Goal: Information Seeking & Learning: Learn about a topic

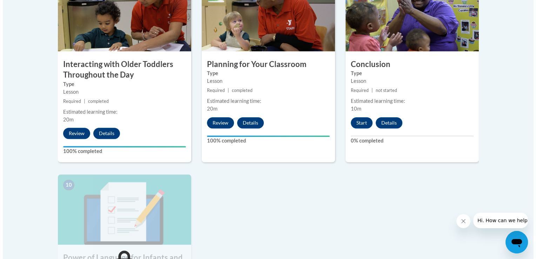
scroll to position [651, 0]
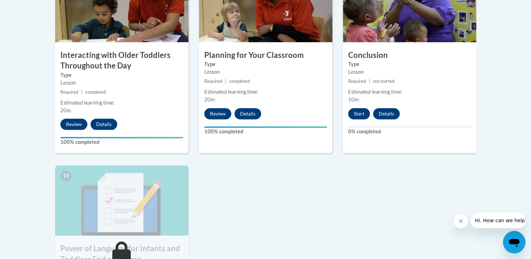
click at [356, 108] on button "Start" at bounding box center [359, 113] width 22 height 11
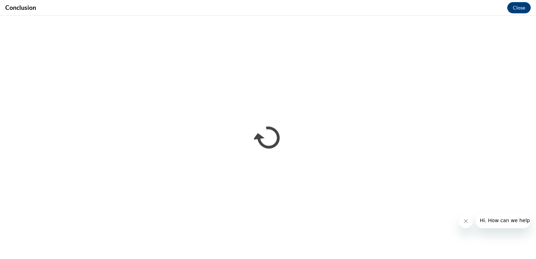
scroll to position [0, 0]
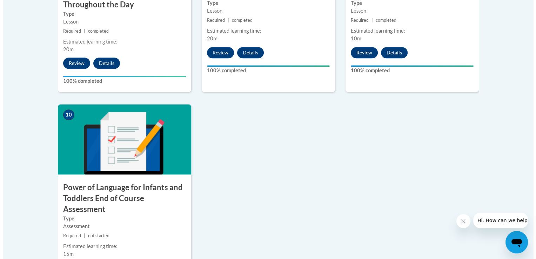
scroll to position [715, 0]
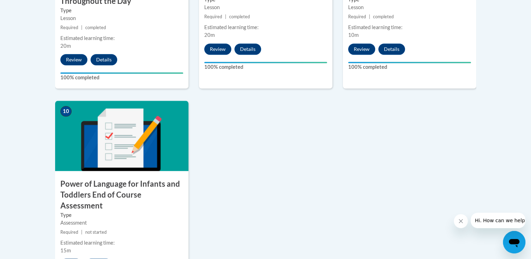
click at [69, 258] on button "Start" at bounding box center [71, 263] width 22 height 11
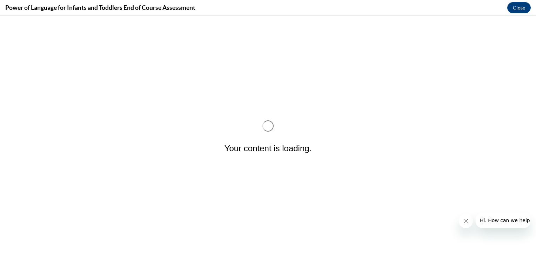
scroll to position [0, 0]
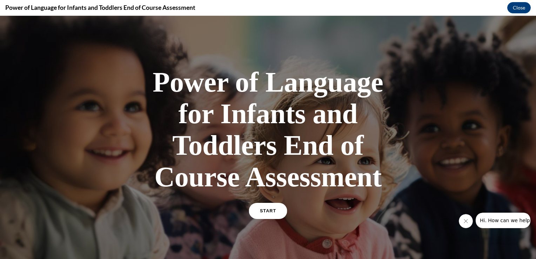
click at [263, 209] on span "START" at bounding box center [268, 210] width 16 height 5
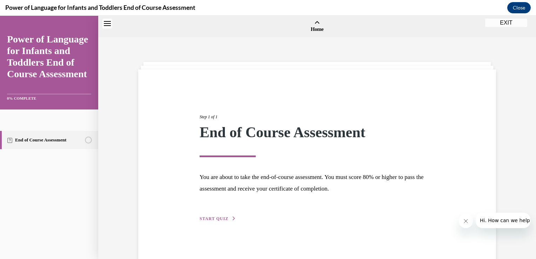
scroll to position [22, 0]
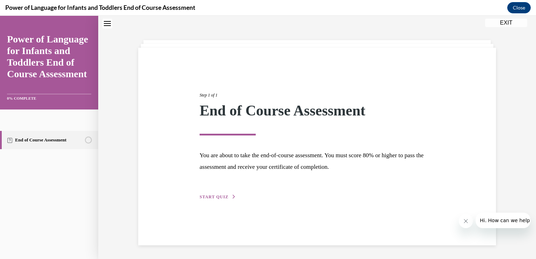
click at [226, 196] on button "START QUIZ" at bounding box center [218, 197] width 36 height 6
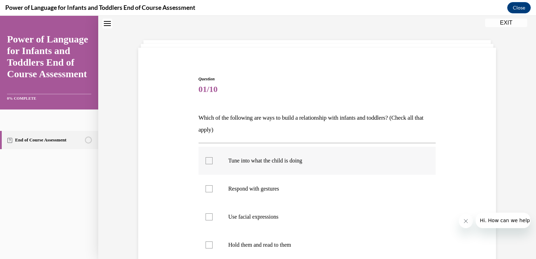
click at [206, 161] on div at bounding box center [208, 160] width 7 height 7
click at [206, 161] on input "Tune into what the child is doing" at bounding box center [208, 160] width 7 height 7
checkbox input "true"
click at [208, 188] on div at bounding box center [208, 188] width 7 height 7
click at [208, 188] on input "Respond with gestures" at bounding box center [208, 188] width 7 height 7
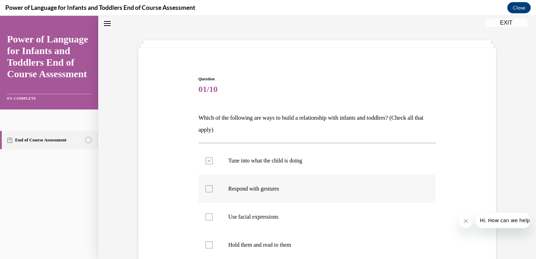
checkbox input "true"
click at [205, 217] on div at bounding box center [208, 216] width 7 height 7
click at [205, 217] on input "Use facial expressions" at bounding box center [208, 216] width 7 height 7
checkbox input "true"
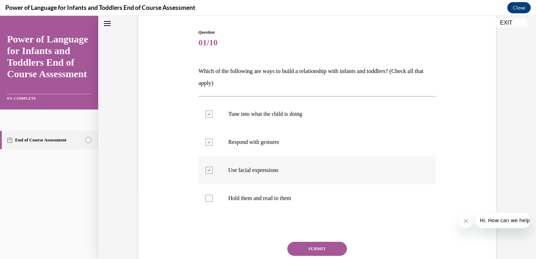
scroll to position [69, 0]
click at [205, 198] on div at bounding box center [208, 197] width 7 height 7
click at [205, 198] on input "Hold them and read to them" at bounding box center [208, 197] width 7 height 7
checkbox input "true"
click at [297, 250] on button "SUBMIT" at bounding box center [317, 248] width 60 height 14
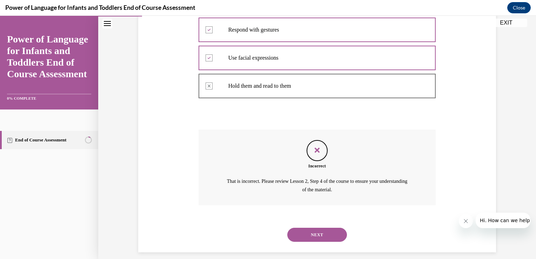
scroll to position [188, 0]
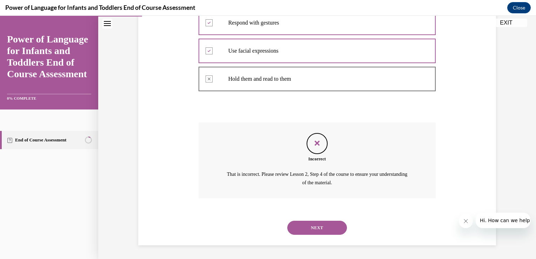
click at [300, 226] on button "NEXT" at bounding box center [317, 228] width 60 height 14
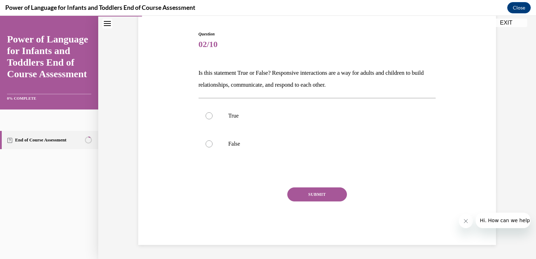
scroll to position [66, 0]
click at [212, 114] on label "True" at bounding box center [316, 116] width 237 height 28
click at [212, 114] on input "True" at bounding box center [208, 116] width 7 height 7
radio input "true"
click at [292, 197] on button "SUBMIT" at bounding box center [317, 195] width 60 height 14
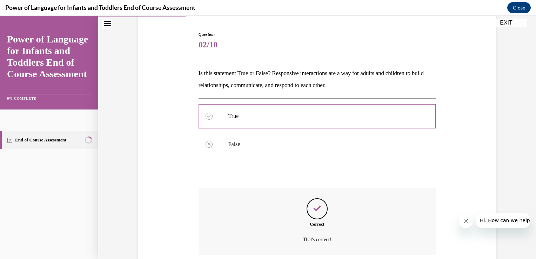
scroll to position [123, 0]
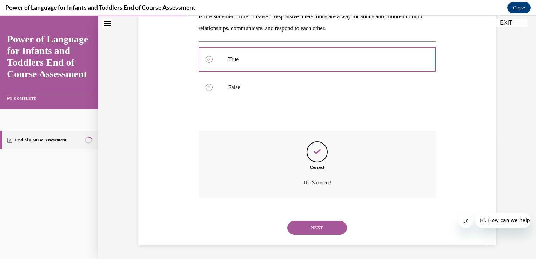
click at [310, 229] on button "NEXT" at bounding box center [317, 228] width 60 height 14
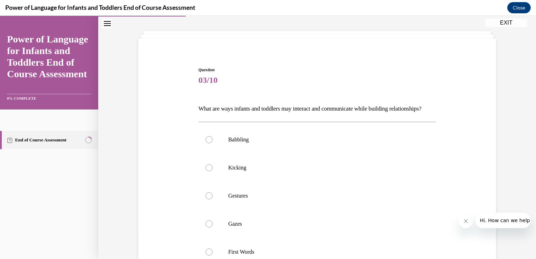
scroll to position [40, 0]
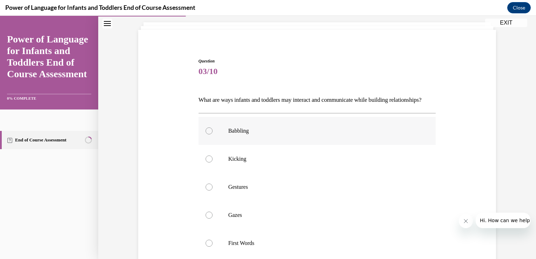
click at [203, 145] on label "Babbling" at bounding box center [316, 131] width 237 height 28
click at [205, 134] on input "Babbling" at bounding box center [208, 130] width 7 height 7
radio input "true"
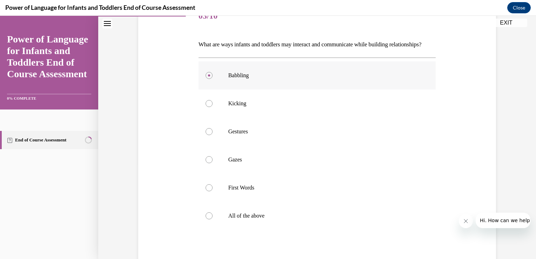
scroll to position [101, 0]
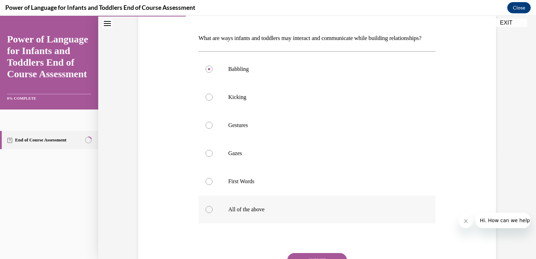
click at [204, 223] on label "All of the above" at bounding box center [316, 209] width 237 height 28
click at [205, 213] on input "All of the above" at bounding box center [208, 209] width 7 height 7
radio input "true"
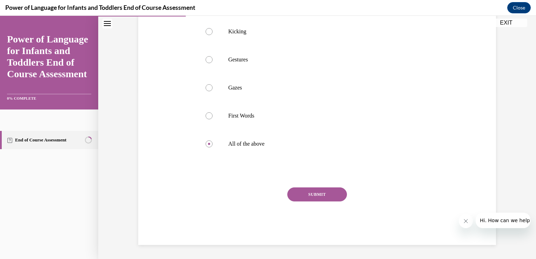
click at [302, 201] on button "SUBMIT" at bounding box center [317, 194] width 60 height 14
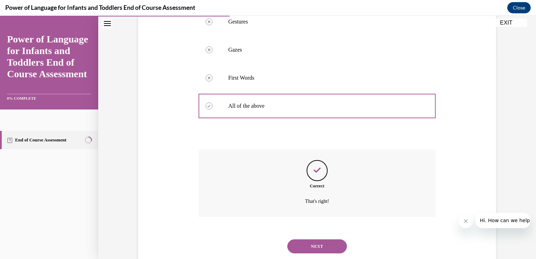
scroll to position [235, 0]
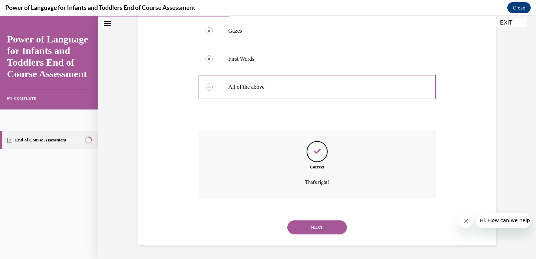
click at [304, 223] on button "NEXT" at bounding box center [317, 227] width 60 height 14
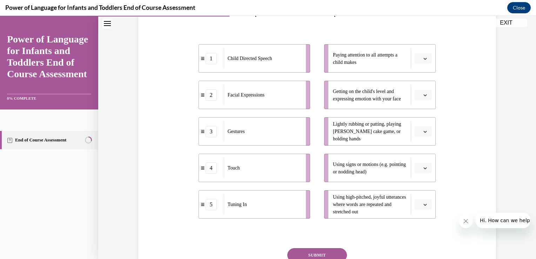
scroll to position [128, 0]
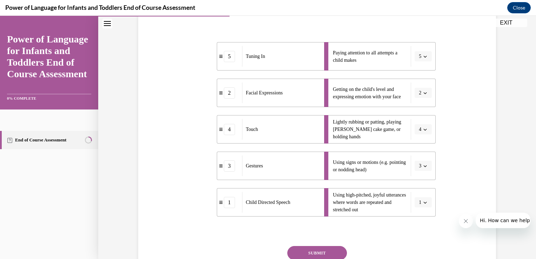
click at [306, 249] on button "SUBMIT" at bounding box center [317, 253] width 60 height 14
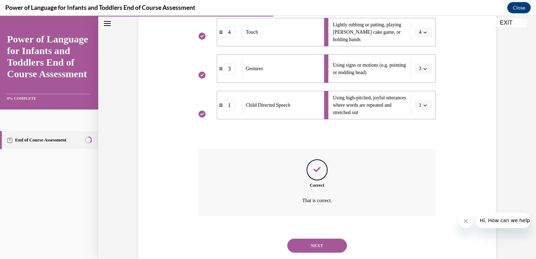
scroll to position [243, 0]
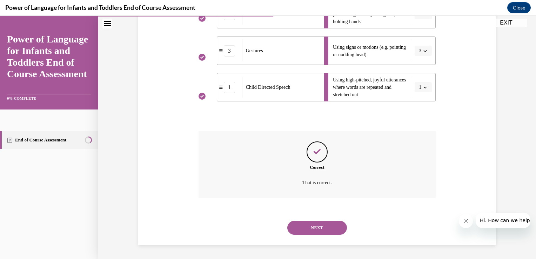
click at [303, 225] on button "NEXT" at bounding box center [317, 228] width 60 height 14
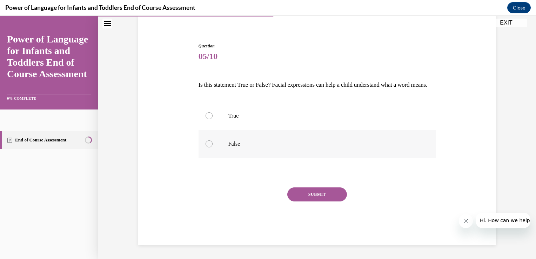
click at [206, 146] on div at bounding box center [208, 143] width 7 height 7
click at [206, 146] on input "False" at bounding box center [208, 143] width 7 height 7
radio input "true"
click at [295, 197] on button "SUBMIT" at bounding box center [317, 194] width 60 height 14
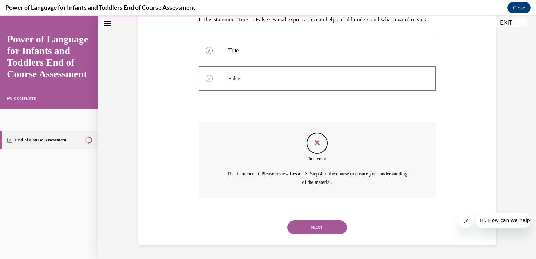
scroll to position [131, 0]
click at [300, 232] on button "NEXT" at bounding box center [317, 227] width 60 height 14
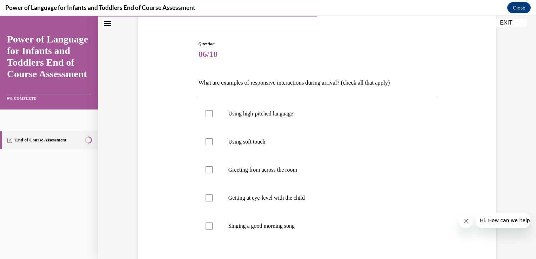
scroll to position [59, 0]
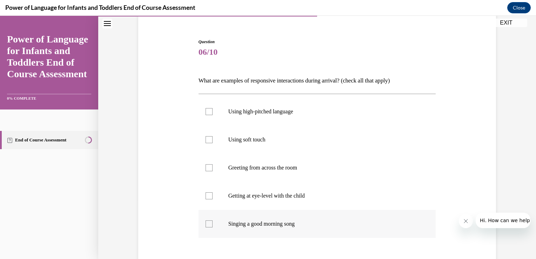
click at [204, 227] on label "Singing a good morning song" at bounding box center [316, 224] width 237 height 28
click at [205, 227] on input "Singing a good morning song" at bounding box center [208, 223] width 7 height 7
checkbox input "true"
click at [208, 170] on div at bounding box center [208, 167] width 7 height 7
click at [208, 170] on input "Greeting from across the room" at bounding box center [208, 167] width 7 height 7
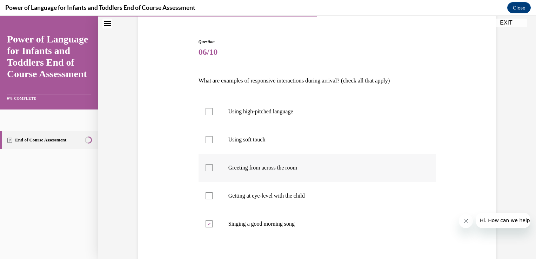
checkbox input "true"
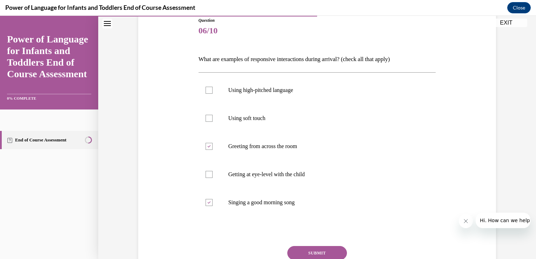
click at [297, 253] on button "SUBMIT" at bounding box center [317, 253] width 60 height 14
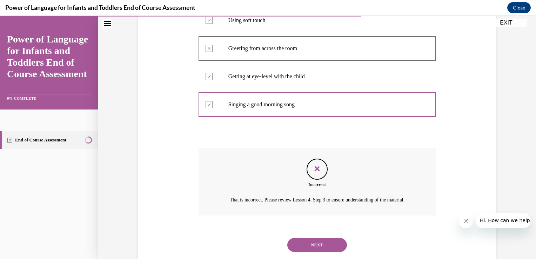
scroll to position [203, 0]
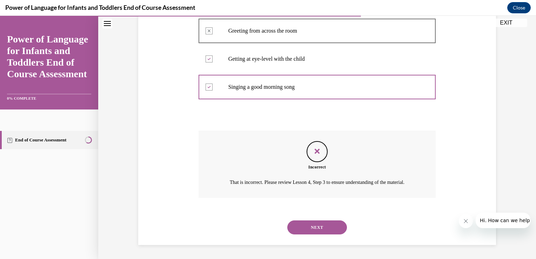
click at [297, 228] on button "NEXT" at bounding box center [317, 227] width 60 height 14
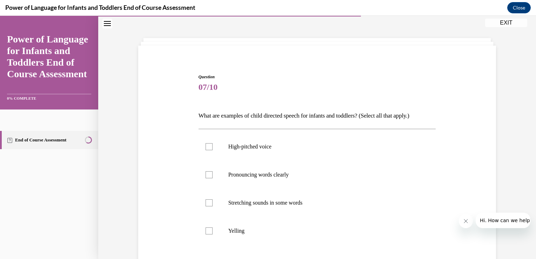
scroll to position [26, 0]
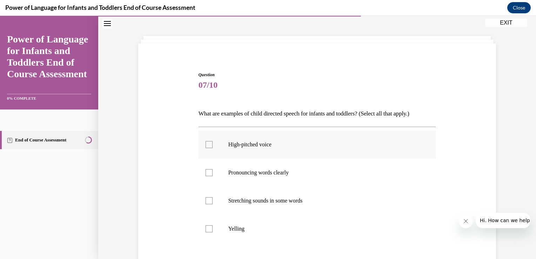
click at [209, 146] on div at bounding box center [208, 144] width 7 height 7
click at [209, 146] on input "High-pitched voice" at bounding box center [208, 144] width 7 height 7
checkbox input "true"
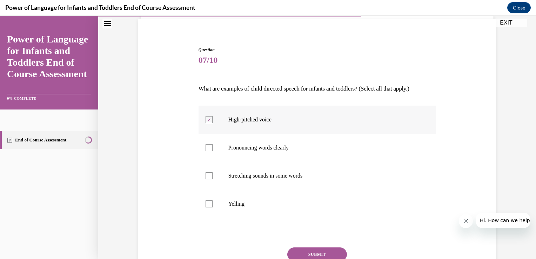
scroll to position [53, 0]
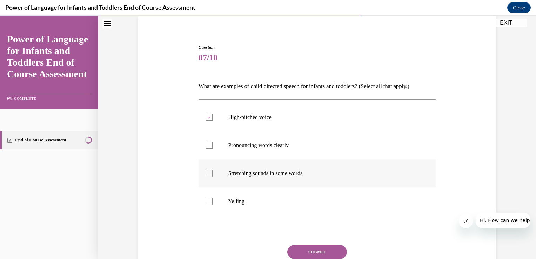
click at [205, 174] on div at bounding box center [208, 173] width 7 height 7
click at [205, 174] on input "Stretching sounds in some words" at bounding box center [208, 173] width 7 height 7
checkbox input "true"
click at [208, 149] on label "Pronouncing words clearly" at bounding box center [316, 145] width 237 height 28
click at [208, 149] on input "Pronouncing words clearly" at bounding box center [208, 145] width 7 height 7
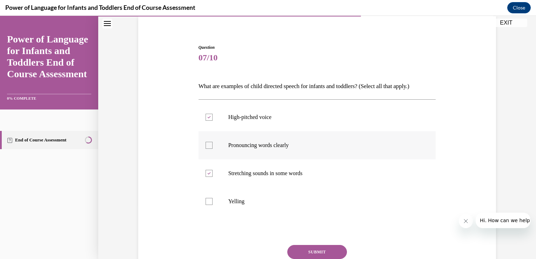
checkbox input "true"
click at [208, 119] on div at bounding box center [208, 117] width 7 height 7
click at [208, 119] on input "High-pitched voice" at bounding box center [208, 117] width 7 height 7
checkbox input "false"
click at [295, 251] on button "SUBMIT" at bounding box center [317, 252] width 60 height 14
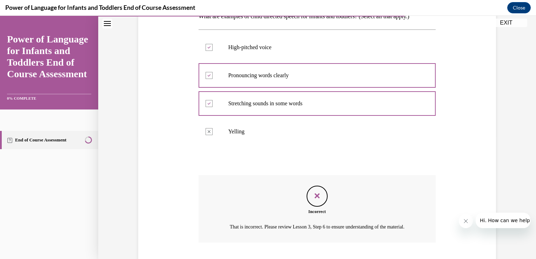
scroll to position [175, 0]
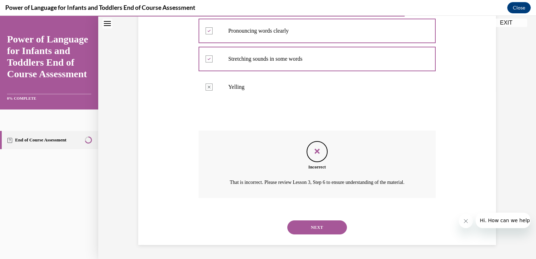
click at [309, 227] on button "NEXT" at bounding box center [317, 227] width 60 height 14
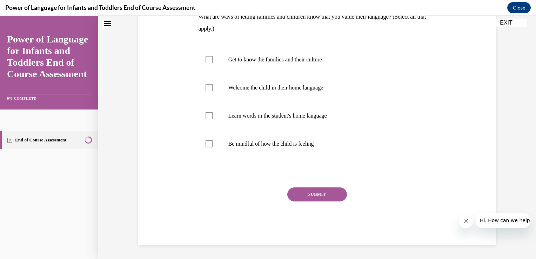
scroll to position [0, 0]
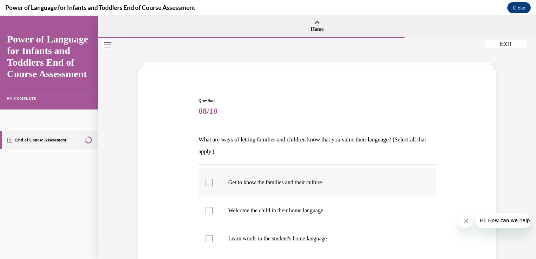
click at [207, 183] on div at bounding box center [208, 182] width 7 height 7
click at [207, 183] on input "Get to know the families and their culture" at bounding box center [208, 182] width 7 height 7
checkbox input "true"
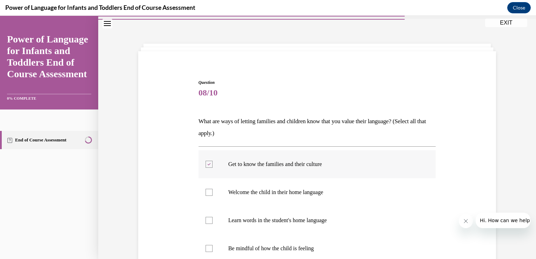
scroll to position [40, 0]
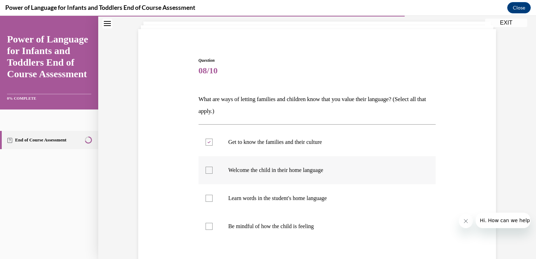
click at [209, 169] on div at bounding box center [208, 170] width 7 height 7
click at [209, 169] on input "Welcome the child in their home language" at bounding box center [208, 170] width 7 height 7
checkbox input "true"
click at [201, 200] on label "Learn words in the student's home language" at bounding box center [316, 198] width 237 height 28
click at [205, 200] on input "Learn words in the student's home language" at bounding box center [208, 198] width 7 height 7
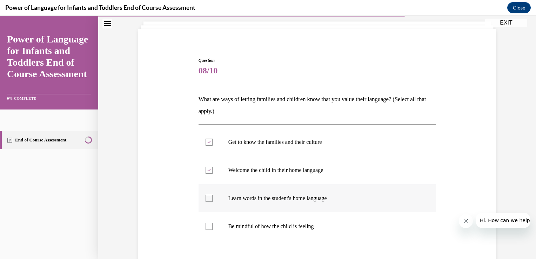
checkbox input "true"
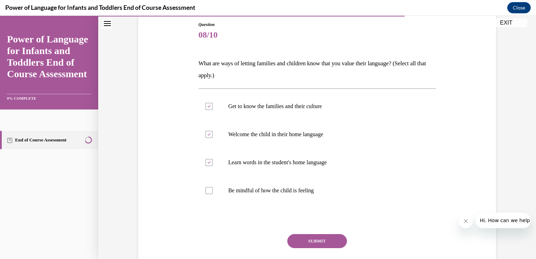
click at [298, 243] on button "SUBMIT" at bounding box center [317, 241] width 60 height 14
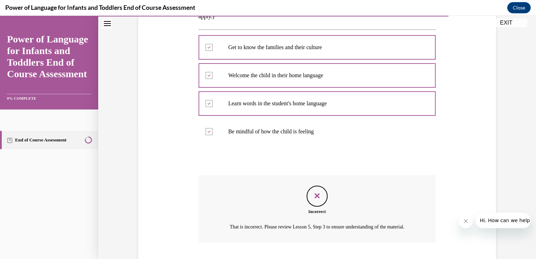
scroll to position [188, 0]
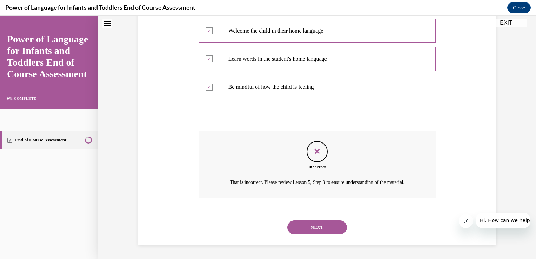
click at [302, 231] on button "NEXT" at bounding box center [317, 227] width 60 height 14
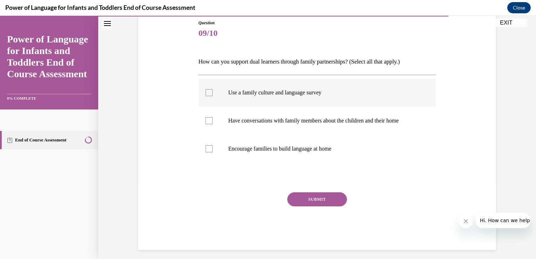
click at [210, 94] on label "Use a family culture and language survey" at bounding box center [316, 93] width 237 height 28
click at [210, 94] on input "Use a family culture and language survey" at bounding box center [208, 92] width 7 height 7
click at [207, 92] on icon at bounding box center [208, 93] width 3 height 2
click at [206, 92] on input "Use a family culture and language survey" at bounding box center [208, 92] width 7 height 7
checkbox input "false"
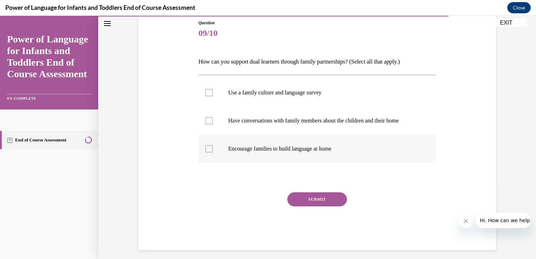
click at [205, 151] on div at bounding box center [208, 148] width 7 height 7
click at [205, 151] on input "Encourage families to build language at home" at bounding box center [208, 148] width 7 height 7
checkbox input "true"
click at [206, 122] on div at bounding box center [208, 120] width 7 height 7
click at [206, 122] on input "Have conversations with family members about the children and their home" at bounding box center [208, 120] width 7 height 7
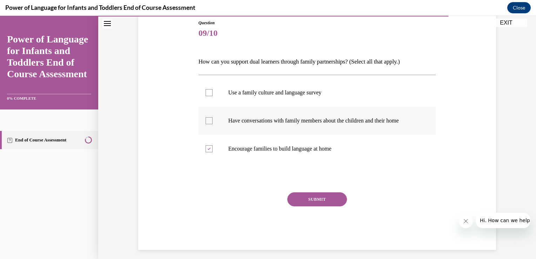
checkbox input "true"
click at [207, 149] on icon at bounding box center [208, 149] width 3 height 2
click at [205, 149] on input "Encourage families to build language at home" at bounding box center [208, 148] width 7 height 7
checkbox input "false"
click at [302, 202] on button "SUBMIT" at bounding box center [317, 199] width 60 height 14
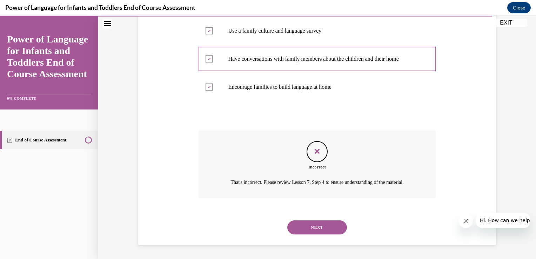
scroll to position [147, 0]
click at [298, 224] on button "NEXT" at bounding box center [317, 227] width 60 height 14
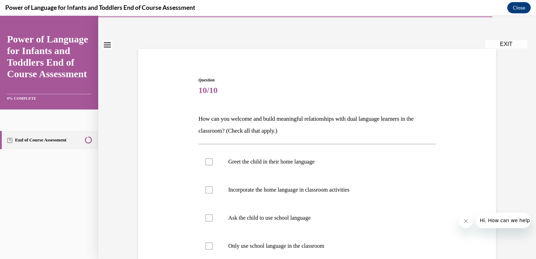
scroll to position [22, 0]
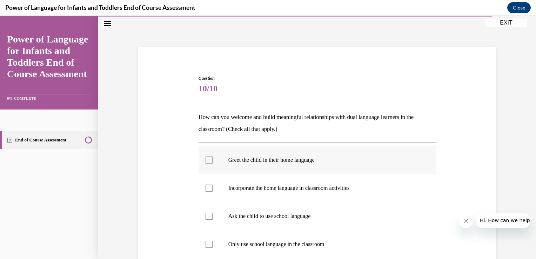
click at [210, 160] on label "Greet the child in their home language" at bounding box center [316, 160] width 237 height 28
click at [210, 160] on input "Greet the child in their home language" at bounding box center [208, 159] width 7 height 7
checkbox input "true"
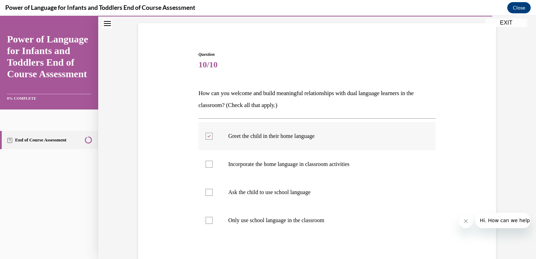
scroll to position [51, 0]
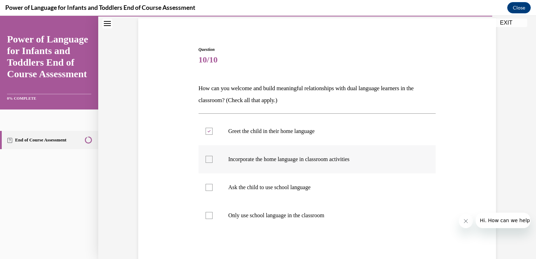
click at [208, 161] on div at bounding box center [208, 159] width 7 height 7
click at [208, 161] on input "Incorporate the home language in classroom activities" at bounding box center [208, 159] width 7 height 7
checkbox input "true"
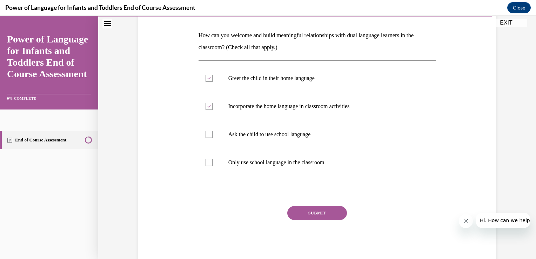
click at [295, 209] on button "SUBMIT" at bounding box center [317, 213] width 60 height 14
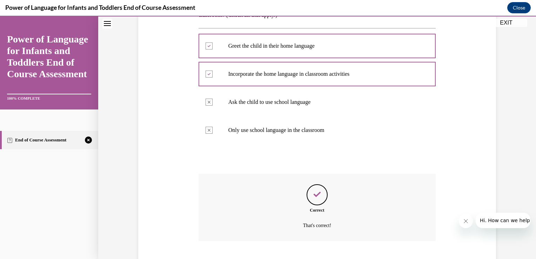
scroll to position [179, 0]
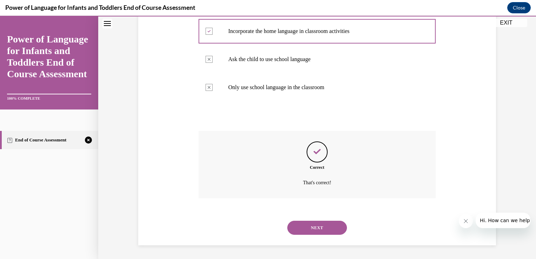
click at [300, 228] on button "NEXT" at bounding box center [317, 228] width 60 height 14
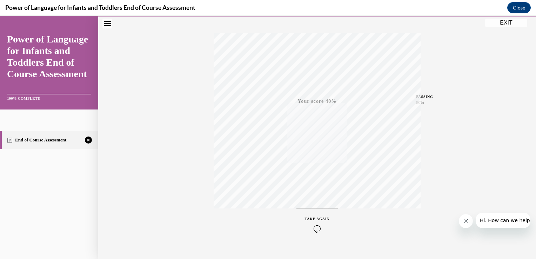
scroll to position [116, 0]
click at [312, 210] on div "TAKE AGAIN" at bounding box center [317, 212] width 25 height 16
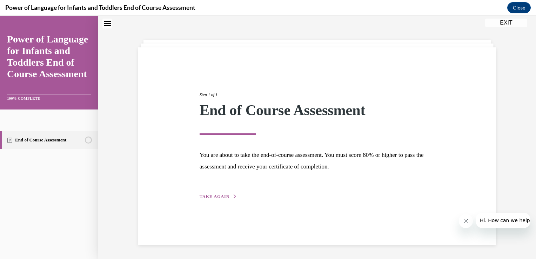
click at [215, 196] on span "TAKE AGAIN" at bounding box center [215, 196] width 30 height 5
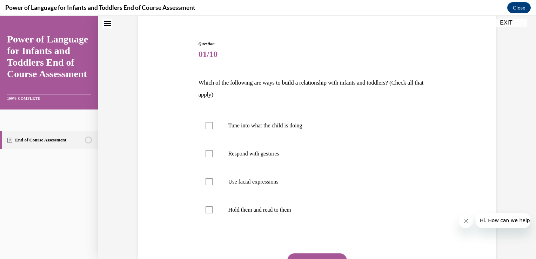
scroll to position [58, 0]
click at [205, 128] on div at bounding box center [208, 124] width 7 height 7
click at [205, 128] on input "Tune into what the child is doing" at bounding box center [208, 124] width 7 height 7
checkbox input "true"
click at [202, 212] on label "Hold them and read to them" at bounding box center [316, 209] width 237 height 28
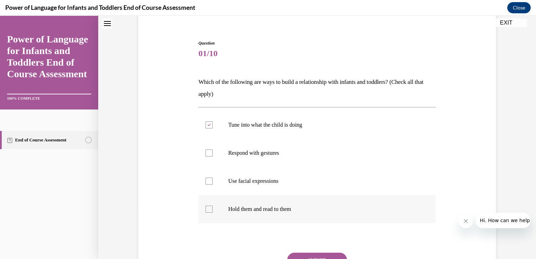
click at [205, 212] on input "Hold them and read to them" at bounding box center [208, 208] width 7 height 7
checkbox input "true"
click at [200, 178] on label "Use facial expressions" at bounding box center [316, 181] width 237 height 28
click at [205, 178] on input "Use facial expressions" at bounding box center [208, 180] width 7 height 7
checkbox input "true"
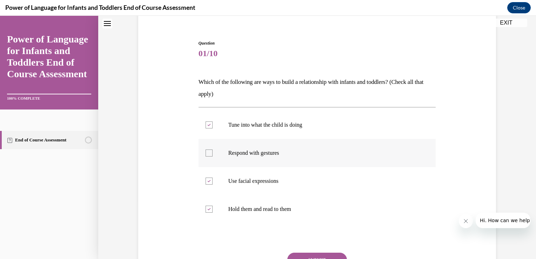
click at [205, 153] on div at bounding box center [208, 152] width 7 height 7
click at [205, 153] on input "Respond with gestures" at bounding box center [208, 152] width 7 height 7
checkbox input "true"
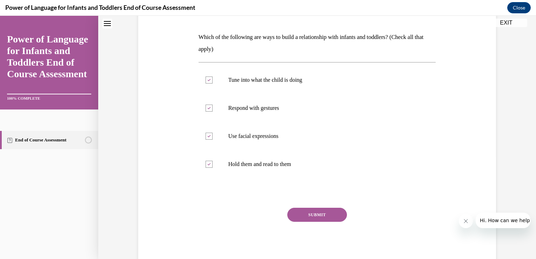
click at [297, 217] on button "SUBMIT" at bounding box center [317, 215] width 60 height 14
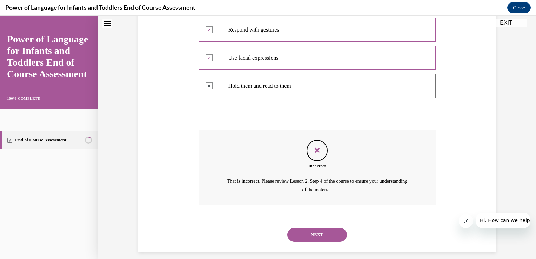
scroll to position [188, 0]
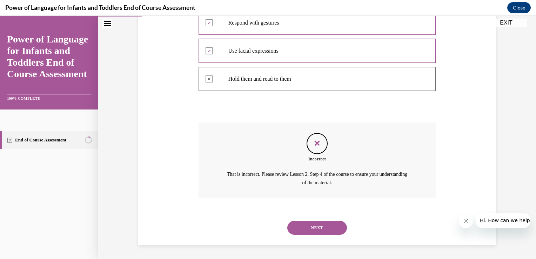
click at [302, 229] on button "NEXT" at bounding box center [317, 228] width 60 height 14
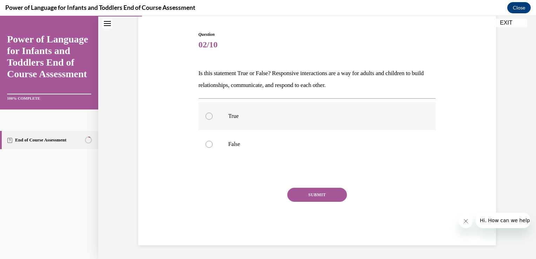
click at [200, 115] on label "True" at bounding box center [316, 116] width 237 height 28
click at [205, 115] on input "True" at bounding box center [208, 116] width 7 height 7
radio input "true"
click at [308, 199] on button "SUBMIT" at bounding box center [317, 195] width 60 height 14
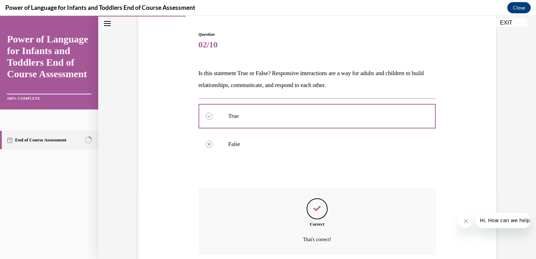
scroll to position [123, 0]
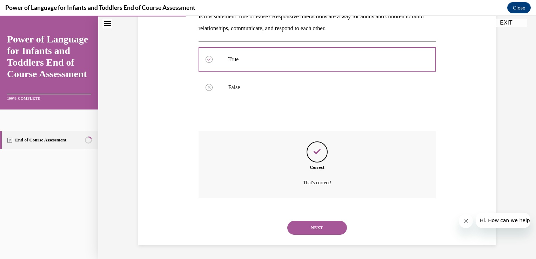
click at [300, 230] on button "NEXT" at bounding box center [317, 228] width 60 height 14
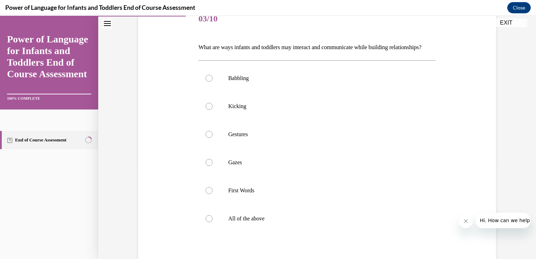
scroll to position [105, 0]
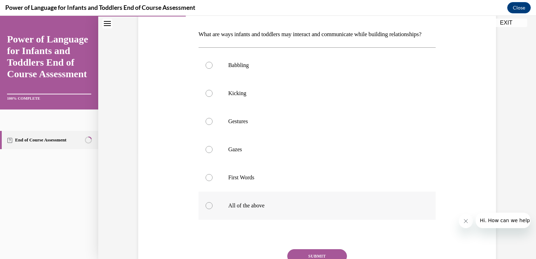
click at [206, 209] on div at bounding box center [208, 205] width 7 height 7
click at [206, 209] on input "All of the above" at bounding box center [208, 205] width 7 height 7
radio input "true"
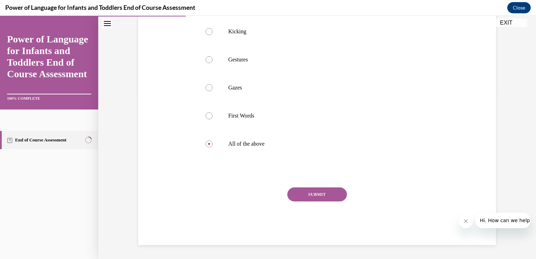
click at [302, 193] on button "SUBMIT" at bounding box center [317, 194] width 60 height 14
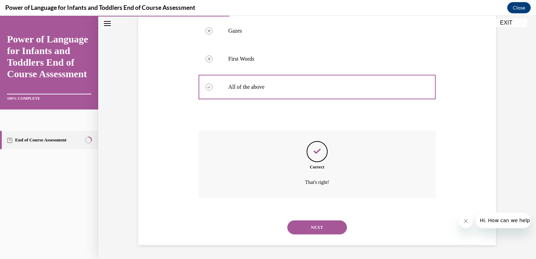
scroll to position [235, 0]
click at [295, 229] on button "NEXT" at bounding box center [317, 227] width 60 height 14
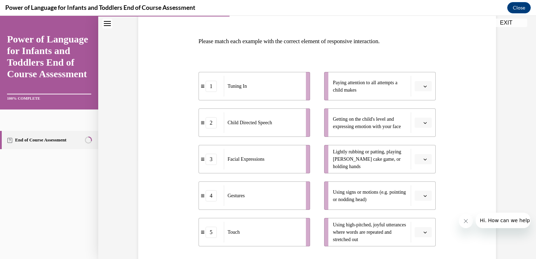
scroll to position [100, 0]
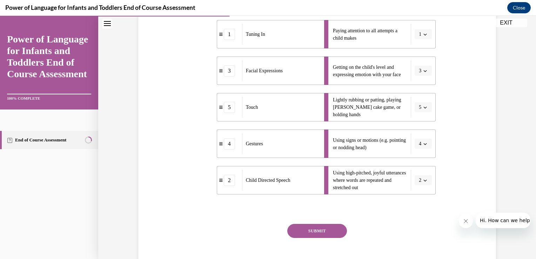
click at [305, 232] on button "SUBMIT" at bounding box center [317, 231] width 60 height 14
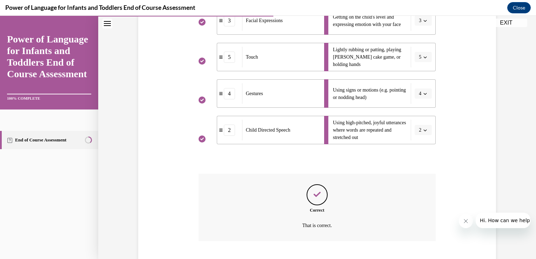
scroll to position [243, 0]
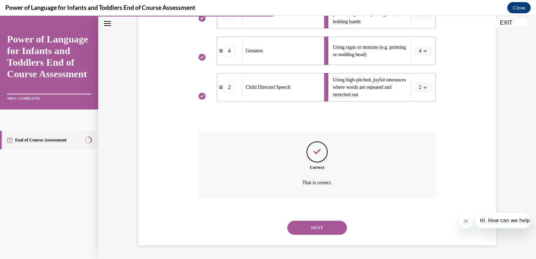
click at [303, 227] on button "NEXT" at bounding box center [317, 228] width 60 height 14
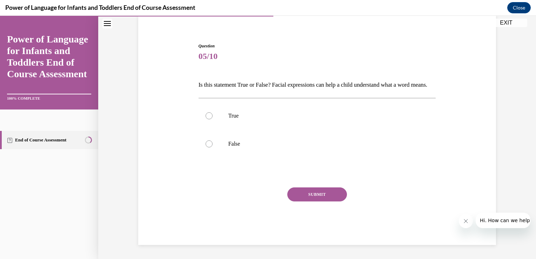
scroll to position [66, 0]
click at [208, 145] on div at bounding box center [208, 143] width 7 height 7
click at [208, 145] on input "False" at bounding box center [208, 143] width 7 height 7
radio input "true"
click at [303, 196] on button "SUBMIT" at bounding box center [317, 194] width 60 height 14
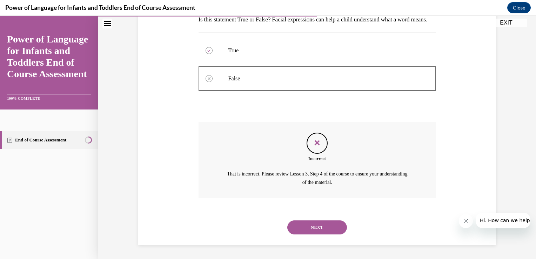
scroll to position [131, 0]
click at [305, 232] on button "NEXT" at bounding box center [317, 227] width 60 height 14
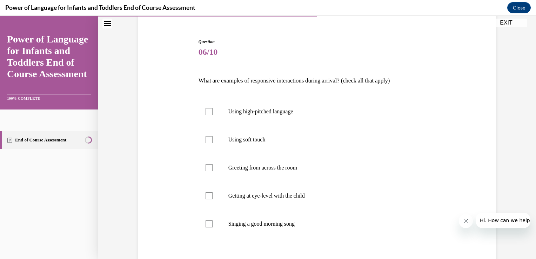
scroll to position [59, 0]
click at [206, 227] on label "Singing a good morning song" at bounding box center [316, 223] width 237 height 28
click at [206, 227] on input "Singing a good morning song" at bounding box center [208, 223] width 7 height 7
checkbox input "true"
click at [206, 167] on div at bounding box center [208, 167] width 7 height 7
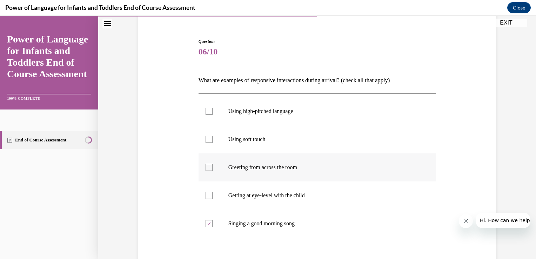
click at [206, 167] on input "Greeting from across the room" at bounding box center [208, 167] width 7 height 7
checkbox input "true"
click at [205, 195] on div at bounding box center [208, 195] width 7 height 7
click at [205, 195] on input "Getting at eye-level with the child" at bounding box center [208, 195] width 7 height 7
click at [207, 195] on icon at bounding box center [208, 195] width 3 height 2
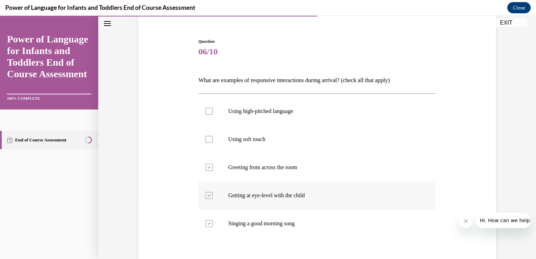
click at [206, 195] on input "Getting at eye-level with the child" at bounding box center [208, 195] width 7 height 7
checkbox input "false"
click at [210, 114] on label "Using high-pitched language" at bounding box center [316, 111] width 237 height 28
click at [210, 114] on input "Using high-pitched language" at bounding box center [208, 111] width 7 height 7
checkbox input "true"
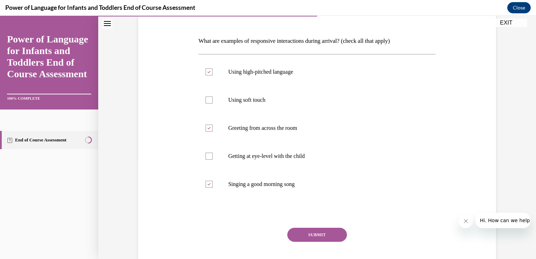
click at [297, 236] on button "SUBMIT" at bounding box center [317, 235] width 60 height 14
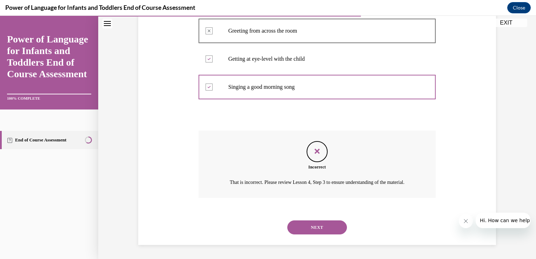
scroll to position [203, 0]
click at [299, 234] on button "NEXT" at bounding box center [317, 227] width 60 height 14
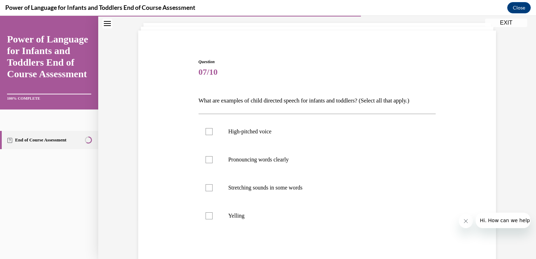
scroll to position [41, 0]
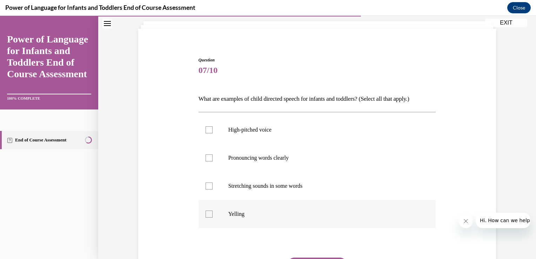
click at [205, 216] on div at bounding box center [208, 213] width 7 height 7
click at [205, 216] on input "Yelling" at bounding box center [208, 213] width 7 height 7
checkbox input "true"
click at [205, 159] on div at bounding box center [208, 157] width 7 height 7
click at [205, 159] on input "Pronouncing words clearly" at bounding box center [208, 157] width 7 height 7
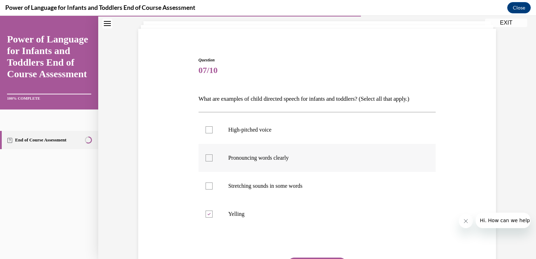
checkbox input "true"
click at [203, 133] on label "High-pitched voice" at bounding box center [316, 130] width 237 height 28
click at [205, 133] on input "High-pitched voice" at bounding box center [208, 129] width 7 height 7
checkbox input "true"
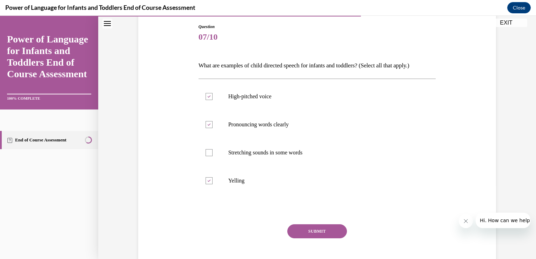
click at [295, 230] on button "SUBMIT" at bounding box center [317, 231] width 60 height 14
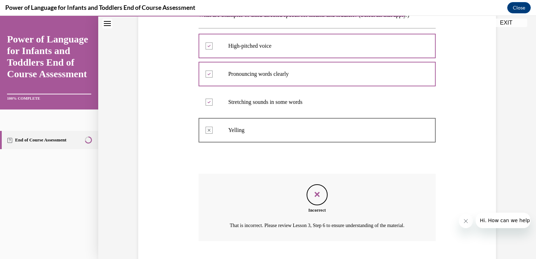
scroll to position [175, 0]
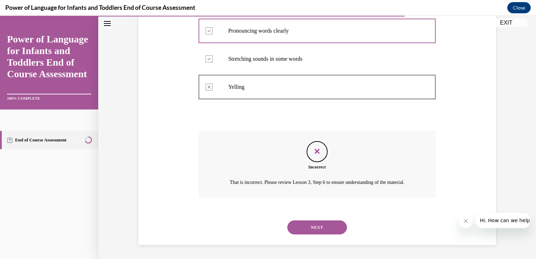
click at [296, 231] on button "NEXT" at bounding box center [317, 227] width 60 height 14
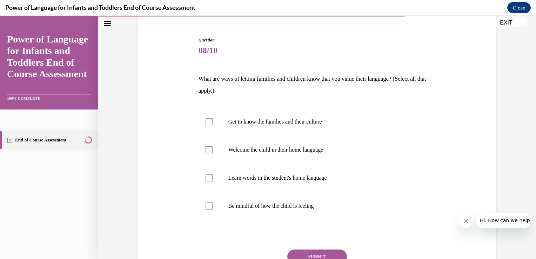
scroll to position [60, 0]
click at [207, 116] on label "Get to know the families and their culture" at bounding box center [316, 122] width 237 height 28
click at [207, 119] on input "Get to know the families and their culture" at bounding box center [208, 122] width 7 height 7
checkbox input "true"
click at [207, 149] on div at bounding box center [208, 150] width 7 height 7
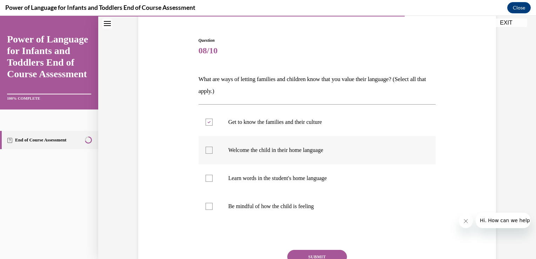
click at [207, 149] on input "Welcome the child in their home language" at bounding box center [208, 150] width 7 height 7
checkbox input "true"
click at [296, 255] on button "SUBMIT" at bounding box center [317, 257] width 60 height 14
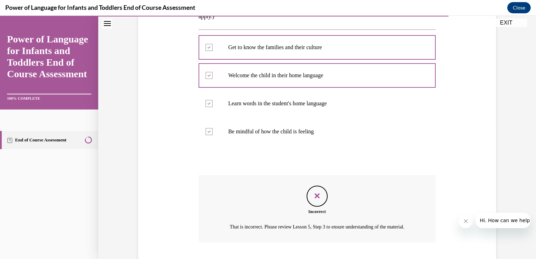
scroll to position [188, 0]
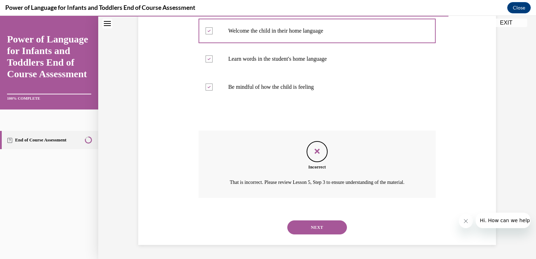
click at [302, 220] on button "NEXT" at bounding box center [317, 227] width 60 height 14
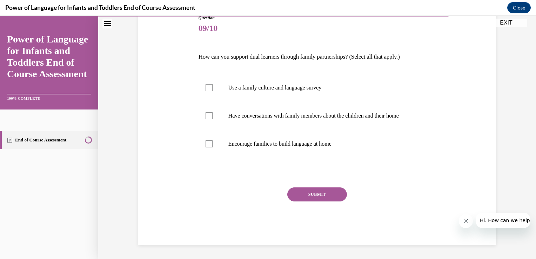
scroll to position [78, 0]
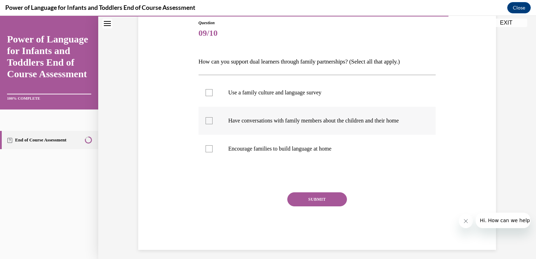
click at [205, 120] on div at bounding box center [208, 120] width 7 height 7
click at [205, 120] on input "Have conversations with family members about the children and their home" at bounding box center [208, 120] width 7 height 7
checkbox input "true"
click at [297, 204] on button "SUBMIT" at bounding box center [317, 199] width 60 height 14
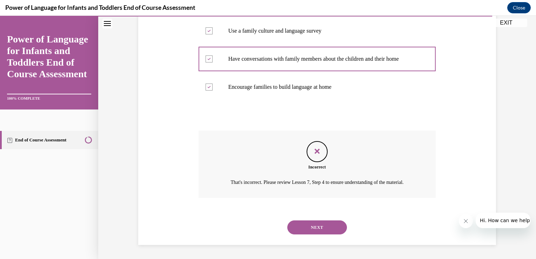
scroll to position [147, 0]
click at [300, 230] on button "NEXT" at bounding box center [317, 227] width 60 height 14
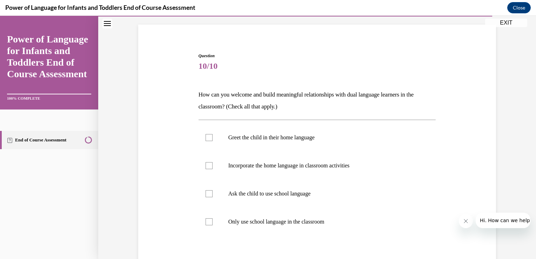
scroll to position [45, 0]
click at [205, 221] on div at bounding box center [208, 221] width 7 height 7
click at [205, 221] on input "Only use school language in the classroom" at bounding box center [208, 221] width 7 height 7
checkbox input "true"
click at [206, 191] on div at bounding box center [208, 193] width 7 height 7
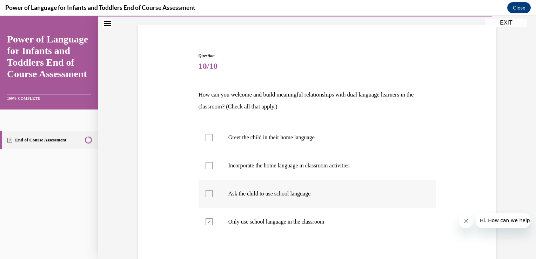
click at [206, 191] on input "Ask the child to use school language" at bounding box center [208, 193] width 7 height 7
checkbox input "true"
click at [208, 163] on div at bounding box center [208, 165] width 7 height 7
click at [208, 163] on input "Incorporate the home language in classroom activities" at bounding box center [208, 165] width 7 height 7
checkbox input "true"
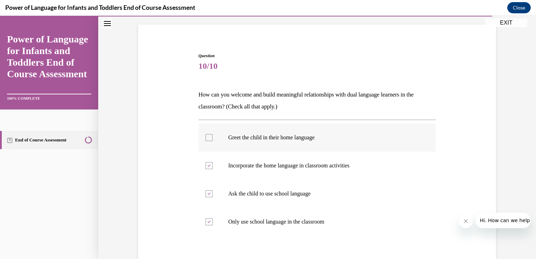
click at [206, 133] on label "Greet the child in their home language" at bounding box center [316, 137] width 237 height 28
click at [206, 134] on input "Greet the child in their home language" at bounding box center [208, 137] width 7 height 7
checkbox input "true"
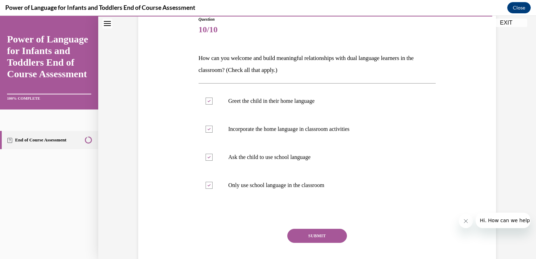
click at [301, 241] on button "SUBMIT" at bounding box center [317, 236] width 60 height 14
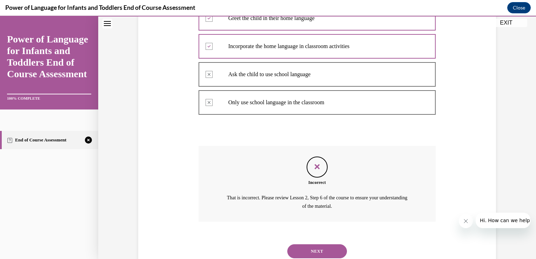
scroll to position [164, 0]
click at [296, 251] on button "NEXT" at bounding box center [317, 251] width 60 height 14
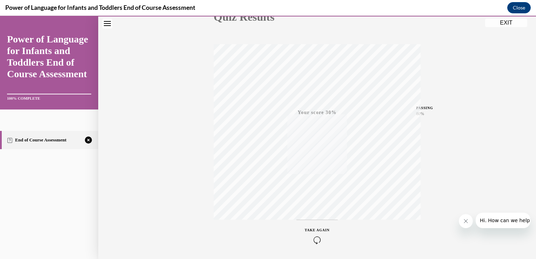
scroll to position [116, 0]
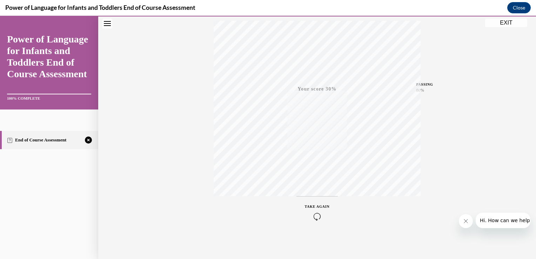
click at [313, 218] on icon "button" at bounding box center [317, 216] width 25 height 8
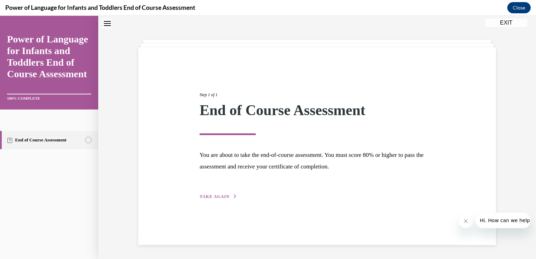
click at [220, 197] on span "TAKE AGAIN" at bounding box center [215, 196] width 30 height 5
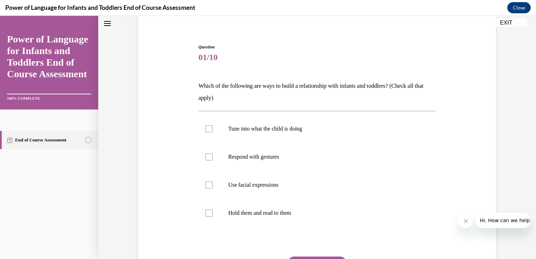
scroll to position [73, 0]
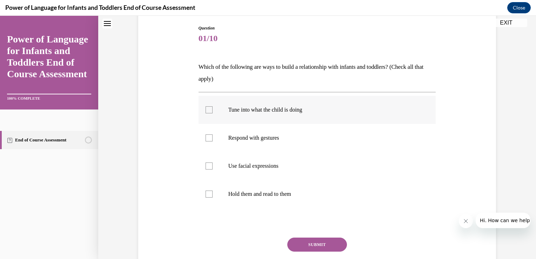
click at [205, 113] on label "Tune into what the child is doing" at bounding box center [316, 110] width 237 height 28
click at [205, 113] on input "Tune into what the child is doing" at bounding box center [208, 109] width 7 height 7
checkbox input "true"
click at [205, 136] on div at bounding box center [208, 137] width 7 height 7
click at [205, 136] on input "Respond with gestures" at bounding box center [208, 137] width 7 height 7
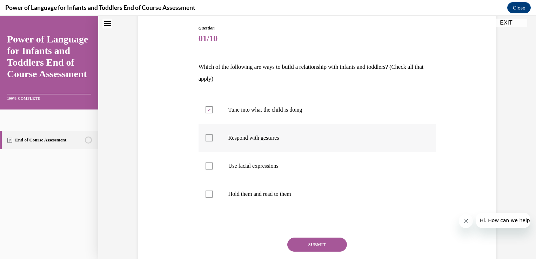
checkbox input "true"
click at [200, 164] on label "Use facial expressions" at bounding box center [316, 166] width 237 height 28
click at [205, 164] on input "Use facial expressions" at bounding box center [208, 165] width 7 height 7
checkbox input "true"
click at [205, 195] on div at bounding box center [208, 193] width 7 height 7
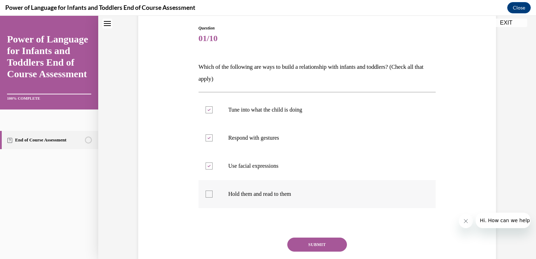
click at [205, 195] on input "Hold them and read to them" at bounding box center [208, 193] width 7 height 7
checkbox input "true"
click at [290, 237] on button "SUBMIT" at bounding box center [317, 244] width 60 height 14
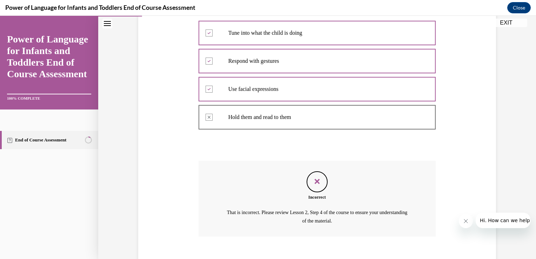
scroll to position [133, 0]
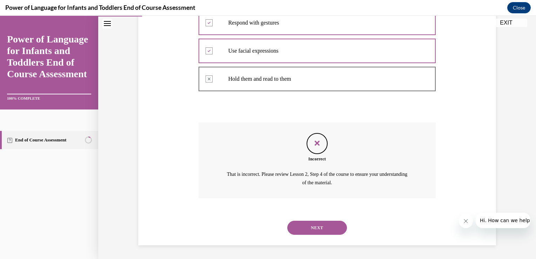
click at [306, 232] on button "NEXT" at bounding box center [317, 228] width 60 height 14
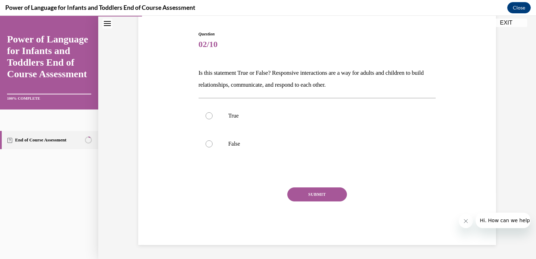
scroll to position [66, 0]
click at [212, 116] on label "True" at bounding box center [316, 116] width 237 height 28
click at [212, 116] on input "True" at bounding box center [208, 116] width 7 height 7
radio input "true"
click at [294, 195] on button "SUBMIT" at bounding box center [317, 195] width 60 height 14
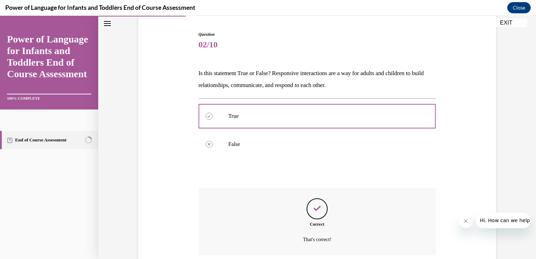
scroll to position [123, 0]
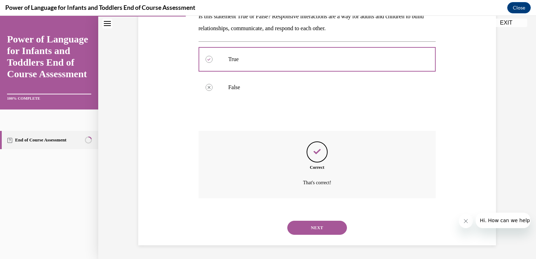
click at [311, 227] on button "NEXT" at bounding box center [317, 228] width 60 height 14
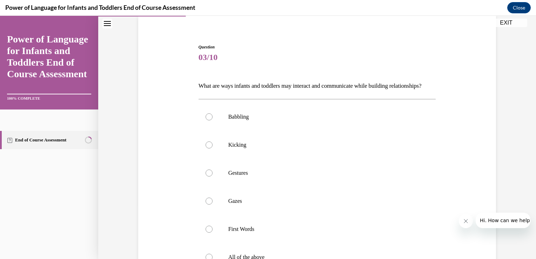
scroll to position [54, 0]
click at [209, 237] on label "First Words" at bounding box center [316, 229] width 237 height 28
click at [209, 232] on input "First Words" at bounding box center [208, 228] width 7 height 7
radio input "true"
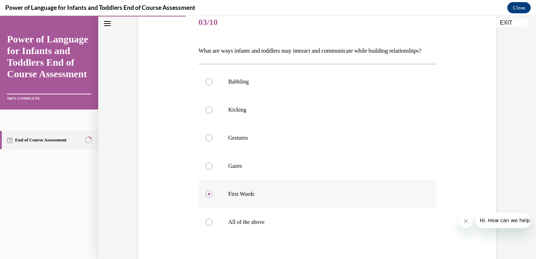
scroll to position [103, 0]
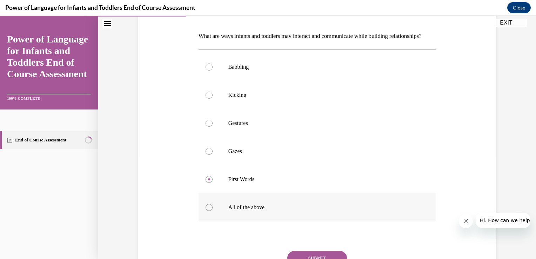
click at [206, 211] on div at bounding box center [208, 207] width 7 height 7
click at [206, 211] on input "All of the above" at bounding box center [208, 207] width 7 height 7
radio input "true"
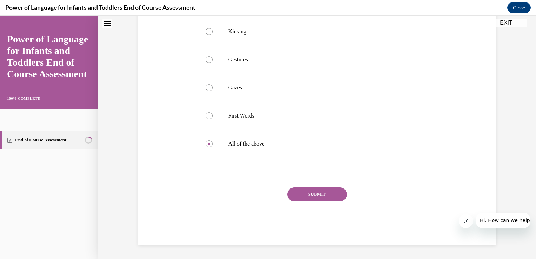
click at [301, 200] on button "SUBMIT" at bounding box center [317, 194] width 60 height 14
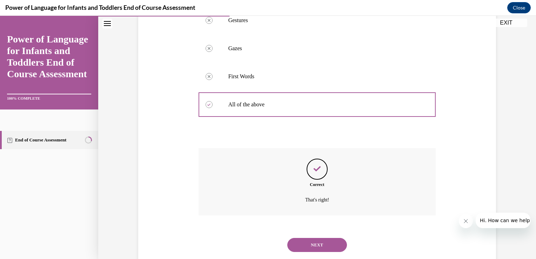
scroll to position [235, 0]
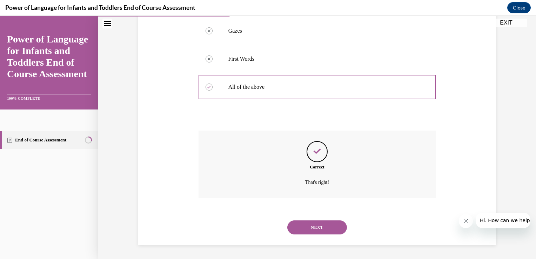
click at [311, 227] on button "NEXT" at bounding box center [317, 227] width 60 height 14
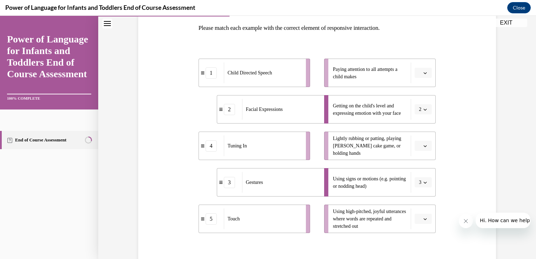
scroll to position [114, 0]
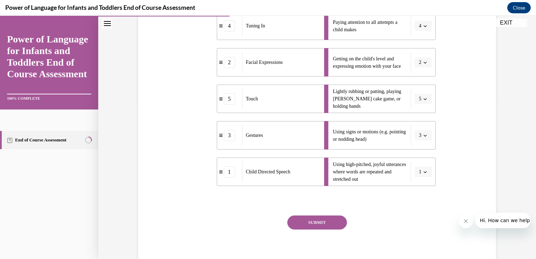
click at [303, 219] on button "SUBMIT" at bounding box center [317, 222] width 60 height 14
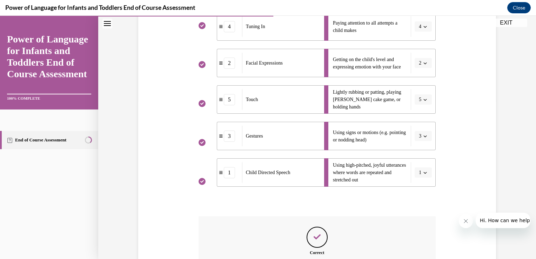
scroll to position [157, 0]
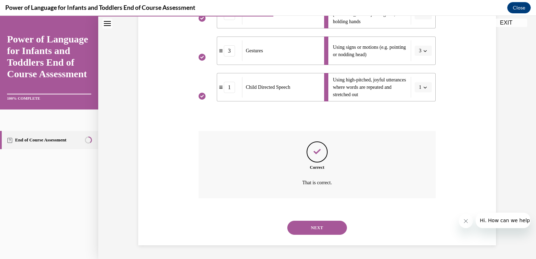
click at [297, 222] on button "NEXT" at bounding box center [317, 228] width 60 height 14
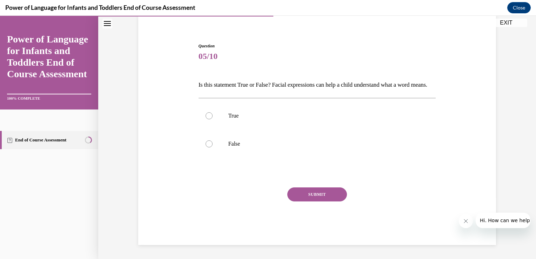
scroll to position [66, 0]
click at [215, 119] on label "True" at bounding box center [316, 116] width 237 height 28
click at [212, 119] on input "True" at bounding box center [208, 115] width 7 height 7
radio input "true"
click at [306, 195] on button "SUBMIT" at bounding box center [317, 194] width 60 height 14
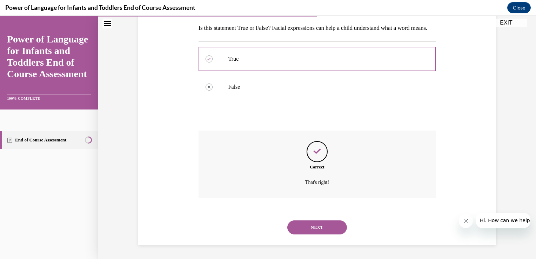
scroll to position [123, 0]
click at [304, 227] on button "NEXT" at bounding box center [317, 227] width 60 height 14
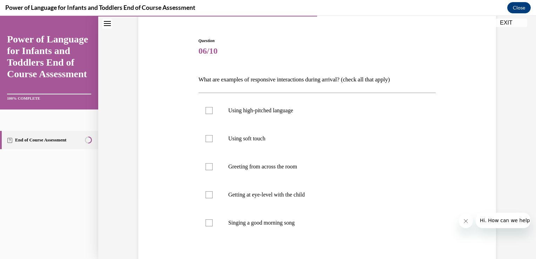
scroll to position [60, 0]
click at [206, 168] on div at bounding box center [208, 166] width 7 height 7
click at [206, 168] on input "Greeting from across the room" at bounding box center [208, 166] width 7 height 7
checkbox input "true"
click at [208, 141] on label "Using soft touch" at bounding box center [316, 138] width 237 height 28
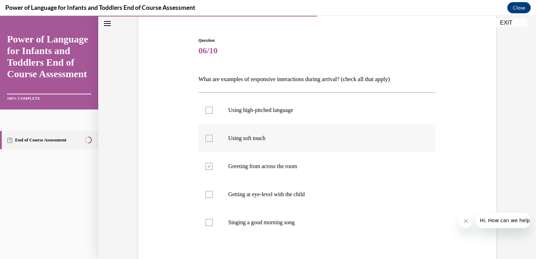
click at [208, 141] on input "Using soft touch" at bounding box center [208, 138] width 7 height 7
checkbox input "true"
click at [207, 191] on div at bounding box center [208, 194] width 7 height 7
click at [207, 191] on input "Getting at eye-level with the child" at bounding box center [208, 194] width 7 height 7
checkbox input "true"
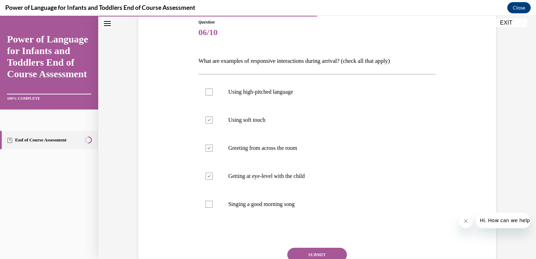
click at [303, 250] on button "SUBMIT" at bounding box center [317, 255] width 60 height 14
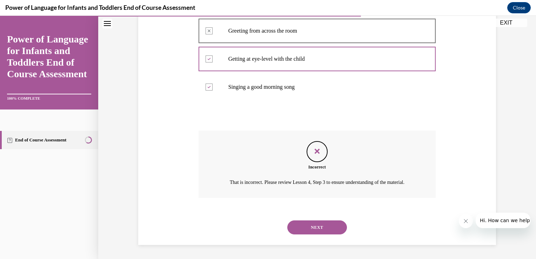
scroll to position [202, 0]
click at [301, 231] on button "NEXT" at bounding box center [317, 227] width 60 height 14
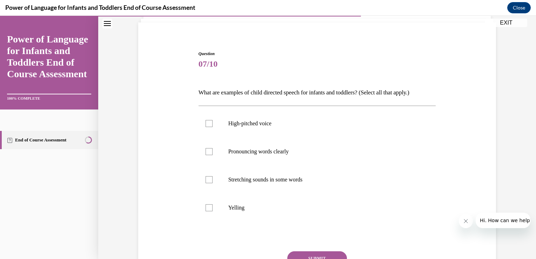
scroll to position [60, 0]
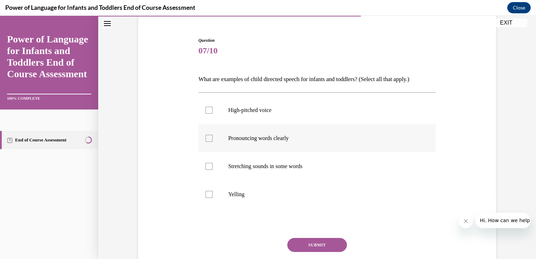
click at [202, 136] on label "Pronouncing words clearly" at bounding box center [316, 138] width 237 height 28
click at [205, 136] on input "Pronouncing words clearly" at bounding box center [208, 138] width 7 height 7
checkbox input "true"
click at [209, 168] on div at bounding box center [208, 166] width 7 height 7
click at [209, 168] on input "Stretching sounds in some words" at bounding box center [208, 166] width 7 height 7
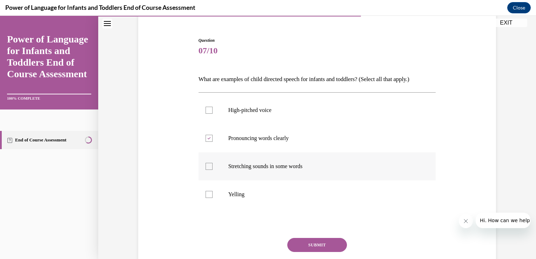
checkbox input "true"
click at [300, 243] on button "SUBMIT" at bounding box center [317, 245] width 60 height 14
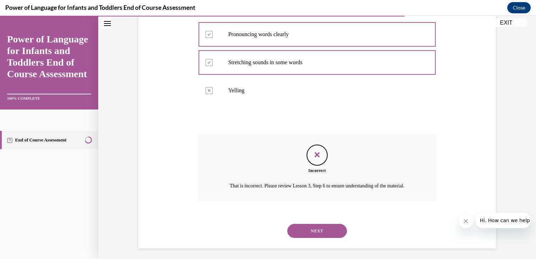
scroll to position [174, 0]
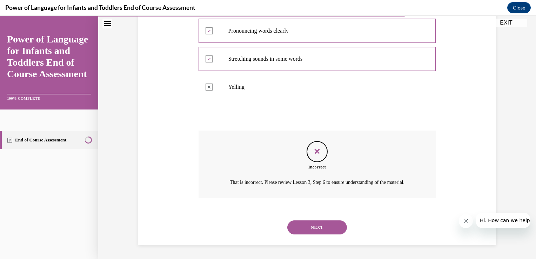
click at [306, 231] on button "NEXT" at bounding box center [317, 227] width 60 height 14
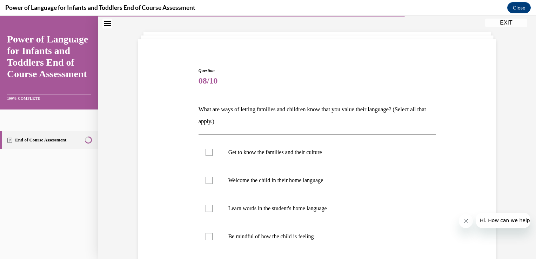
scroll to position [33, 0]
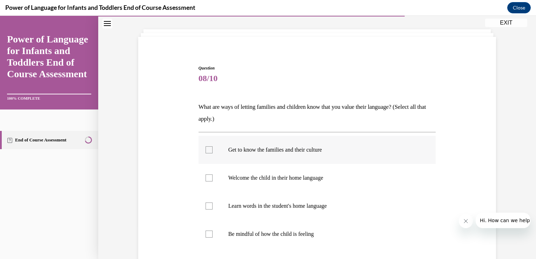
click at [210, 150] on label "Get to know the families and their culture" at bounding box center [316, 150] width 237 height 28
click at [210, 150] on input "Get to know the families and their culture" at bounding box center [208, 149] width 7 height 7
checkbox input "true"
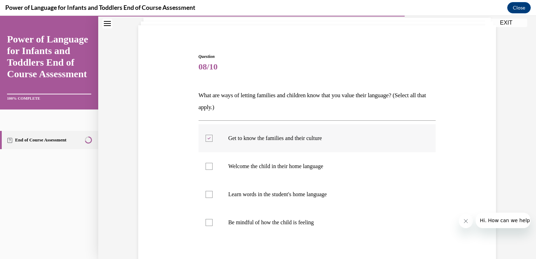
scroll to position [46, 0]
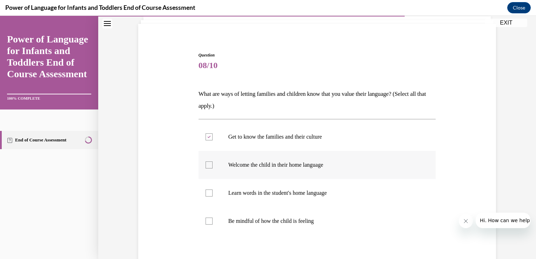
click at [205, 168] on div at bounding box center [208, 164] width 7 height 7
click at [205, 168] on input "Welcome the child in their home language" at bounding box center [208, 164] width 7 height 7
checkbox input "true"
click at [211, 192] on label "Learn words in the student's home language" at bounding box center [316, 193] width 237 height 28
click at [211, 192] on input "Learn words in the student's home language" at bounding box center [208, 192] width 7 height 7
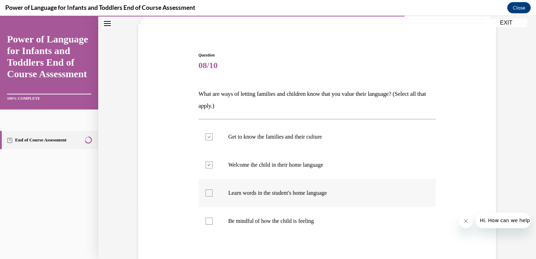
checkbox input "true"
click at [203, 225] on label "Be mindful of how the child is feeling" at bounding box center [316, 221] width 237 height 28
click at [205, 224] on input "Be mindful of how the child is feeling" at bounding box center [208, 220] width 7 height 7
checkbox input "true"
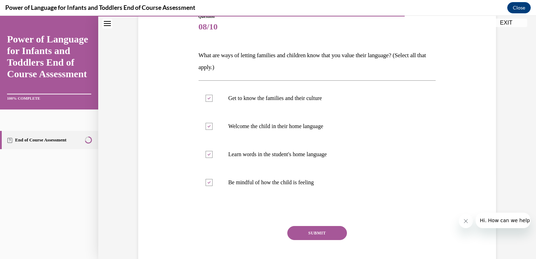
click at [295, 229] on button "SUBMIT" at bounding box center [317, 233] width 60 height 14
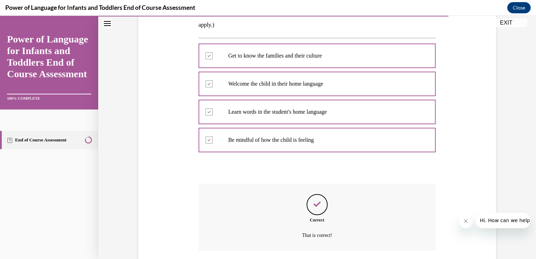
scroll to position [126, 0]
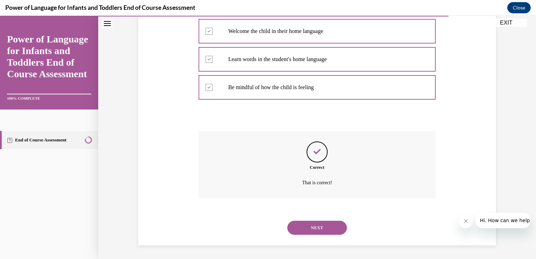
click at [303, 230] on button "NEXT" at bounding box center [317, 228] width 60 height 14
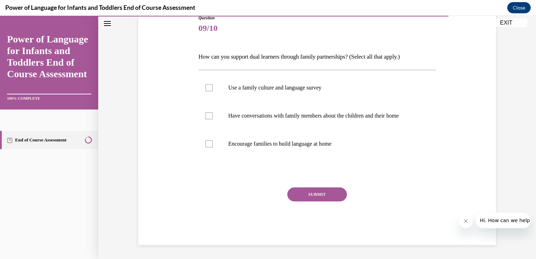
scroll to position [78, 0]
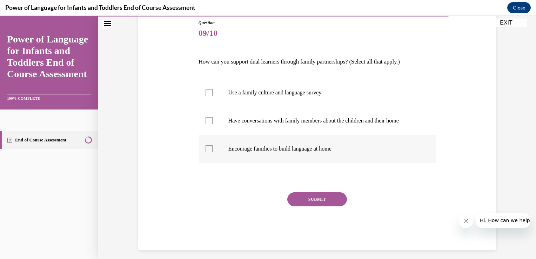
click at [215, 151] on label "Encourage families to build language at home" at bounding box center [316, 149] width 237 height 28
click at [212, 151] on input "Encourage families to build language at home" at bounding box center [208, 148] width 7 height 7
checkbox input "true"
click at [211, 94] on label "Use a family culture and language survey" at bounding box center [316, 93] width 237 height 28
click at [211, 94] on input "Use a family culture and language survey" at bounding box center [208, 92] width 7 height 7
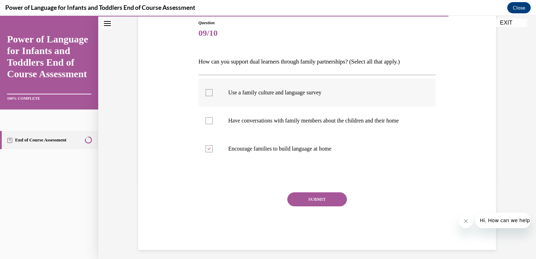
checkbox input "true"
click at [207, 123] on div at bounding box center [208, 120] width 7 height 7
click at [207, 123] on input "Have conversations with family members about the children and their home" at bounding box center [208, 120] width 7 height 7
checkbox input "true"
click at [284, 193] on div "SUBMIT" at bounding box center [316, 209] width 237 height 35
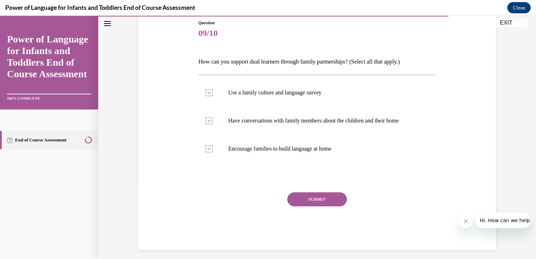
click at [316, 197] on button "SUBMIT" at bounding box center [317, 199] width 60 height 14
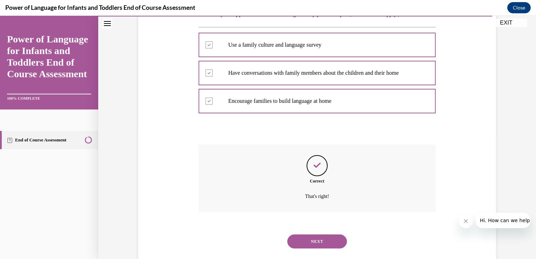
scroll to position [114, 0]
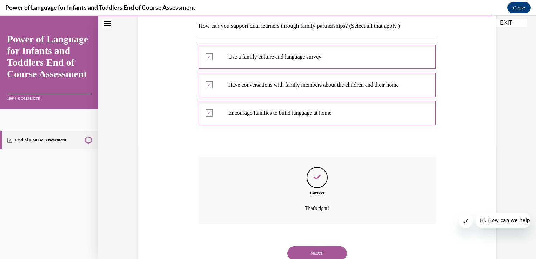
click at [304, 254] on button "NEXT" at bounding box center [317, 253] width 60 height 14
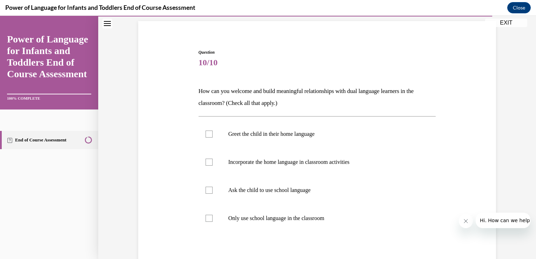
scroll to position [65, 0]
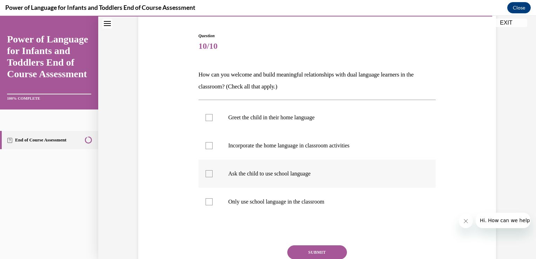
click at [209, 169] on label "Ask the child to use school language" at bounding box center [316, 174] width 237 height 28
click at [209, 170] on input "Ask the child to use school language" at bounding box center [208, 173] width 7 height 7
click at [207, 175] on div at bounding box center [208, 173] width 7 height 7
click at [207, 175] on input "Ask the child to use school language" at bounding box center [208, 173] width 7 height 7
checkbox input "false"
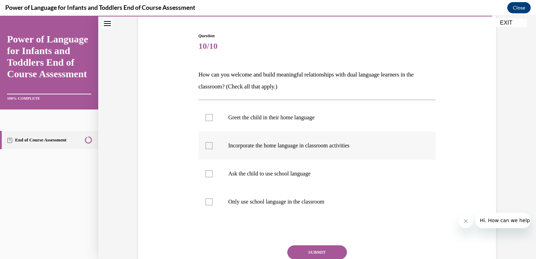
click at [210, 146] on label "Incorporate the home language in classroom activities" at bounding box center [316, 145] width 237 height 28
click at [210, 146] on input "Incorporate the home language in classroom activities" at bounding box center [208, 145] width 7 height 7
checkbox input "true"
click at [207, 115] on div at bounding box center [208, 117] width 7 height 7
click at [207, 115] on input "Greet the child in their home language" at bounding box center [208, 117] width 7 height 7
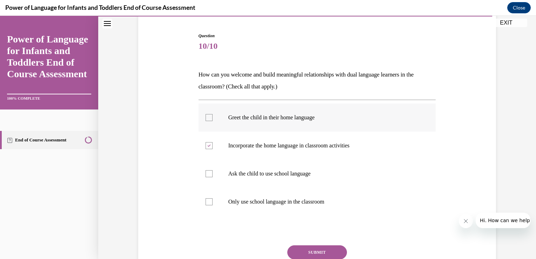
checkbox input "true"
click at [293, 247] on button "SUBMIT" at bounding box center [317, 252] width 60 height 14
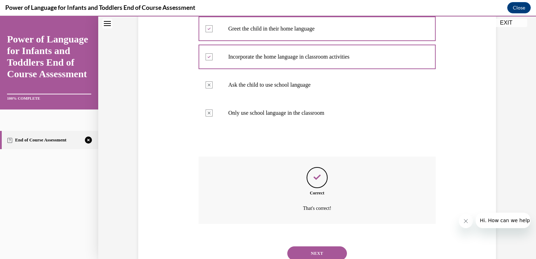
scroll to position [179, 0]
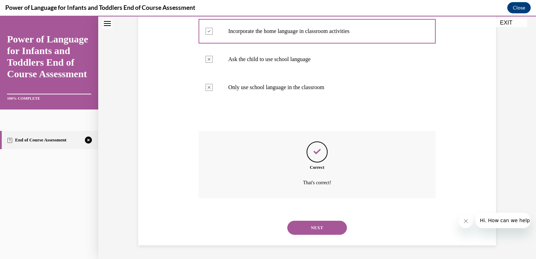
click at [297, 231] on button "NEXT" at bounding box center [317, 228] width 60 height 14
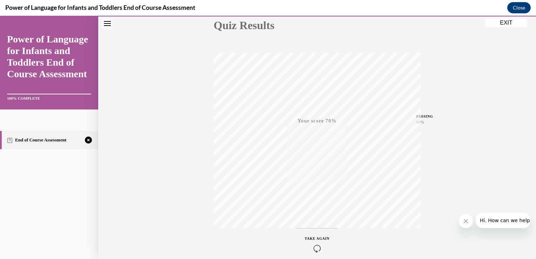
scroll to position [116, 0]
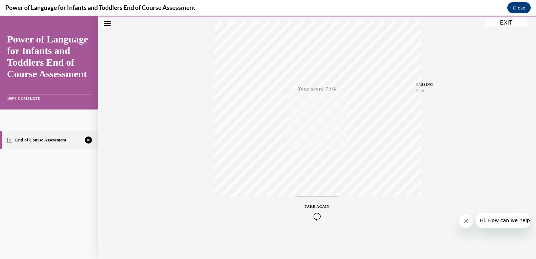
click at [313, 218] on icon "button" at bounding box center [317, 216] width 25 height 8
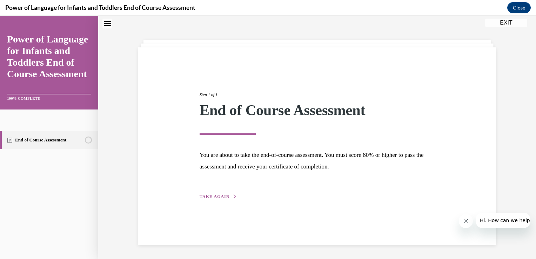
click at [217, 196] on span "TAKE AGAIN" at bounding box center [215, 196] width 30 height 5
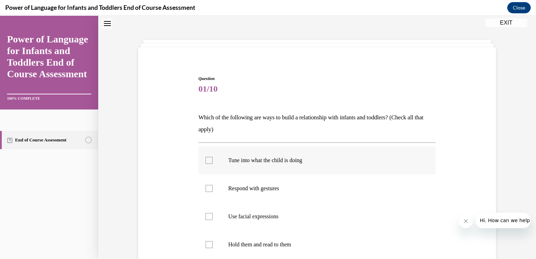
click at [201, 164] on label "Tune into what the child is doing" at bounding box center [316, 160] width 237 height 28
click at [205, 164] on input "Tune into what the child is doing" at bounding box center [208, 160] width 7 height 7
checkbox input "true"
click at [205, 189] on div at bounding box center [208, 188] width 7 height 7
click at [205, 189] on input "Respond with gestures" at bounding box center [208, 188] width 7 height 7
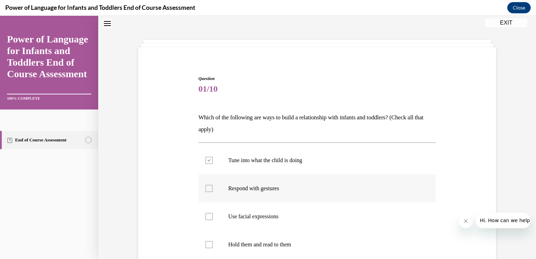
checkbox input "true"
click at [198, 227] on label "Use facial expressions" at bounding box center [316, 216] width 237 height 28
click at [205, 220] on input "Use facial expressions" at bounding box center [208, 216] width 7 height 7
checkbox input "true"
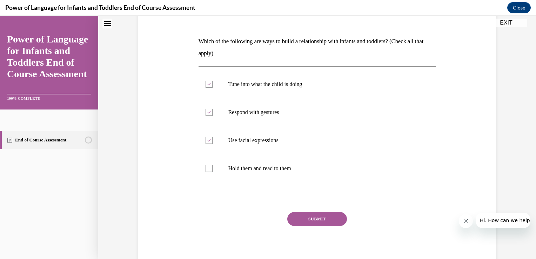
click at [306, 223] on button "SUBMIT" at bounding box center [317, 219] width 60 height 14
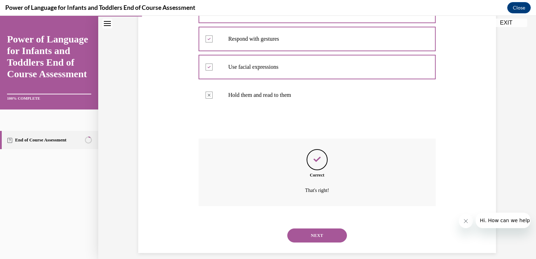
scroll to position [179, 0]
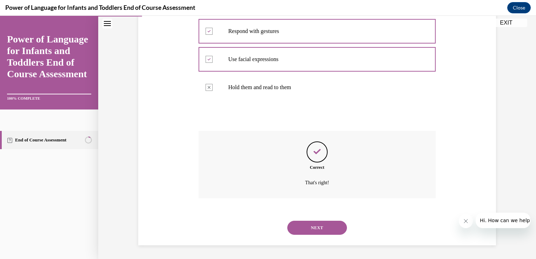
click at [304, 227] on button "NEXT" at bounding box center [317, 228] width 60 height 14
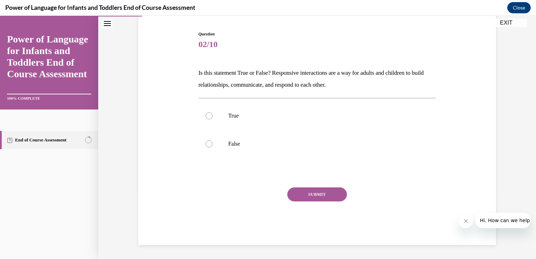
scroll to position [66, 0]
click at [205, 121] on label "True" at bounding box center [316, 116] width 237 height 28
click at [205, 120] on input "True" at bounding box center [208, 116] width 7 height 7
radio input "true"
click at [307, 201] on button "SUBMIT" at bounding box center [317, 195] width 60 height 14
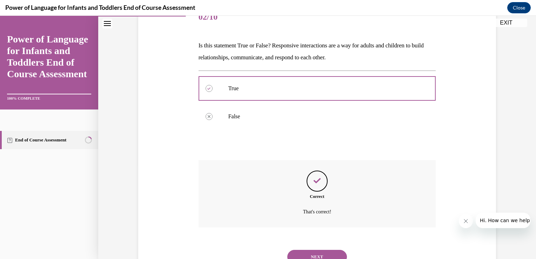
scroll to position [123, 0]
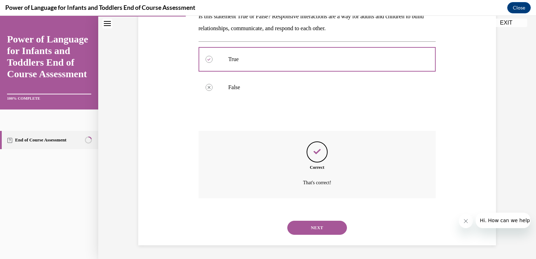
click at [307, 225] on button "NEXT" at bounding box center [317, 228] width 60 height 14
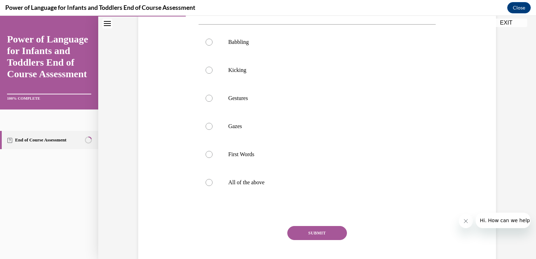
scroll to position [133, 0]
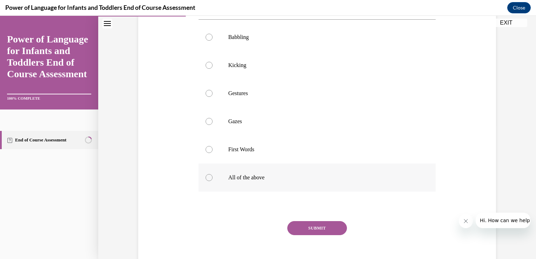
click at [208, 191] on label "All of the above" at bounding box center [316, 177] width 237 height 28
click at [208, 181] on input "All of the above" at bounding box center [208, 177] width 7 height 7
radio input "true"
click at [314, 235] on button "SUBMIT" at bounding box center [317, 228] width 60 height 14
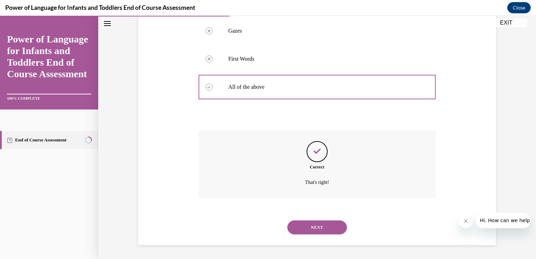
scroll to position [235, 0]
click at [303, 231] on button "NEXT" at bounding box center [317, 227] width 60 height 14
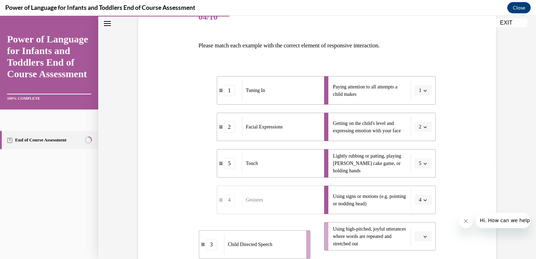
scroll to position [114, 0]
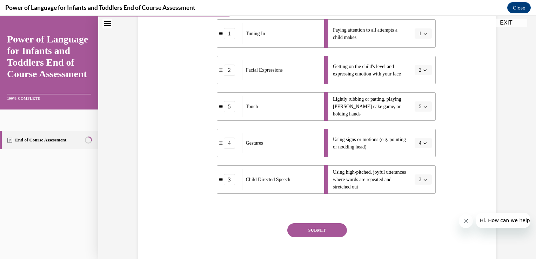
click at [297, 233] on button "SUBMIT" at bounding box center [317, 230] width 60 height 14
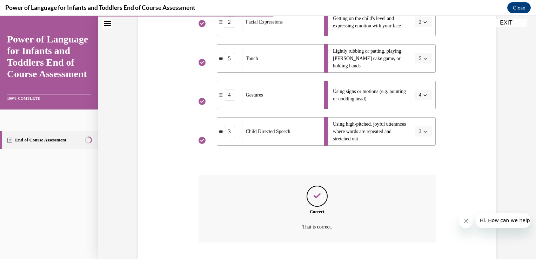
scroll to position [243, 0]
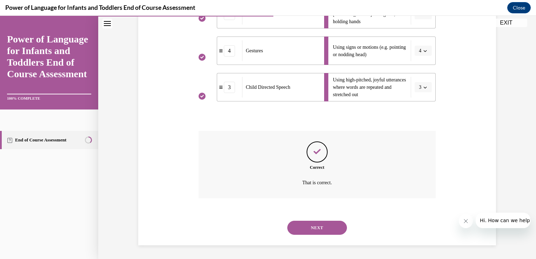
click at [300, 224] on button "NEXT" at bounding box center [317, 228] width 60 height 14
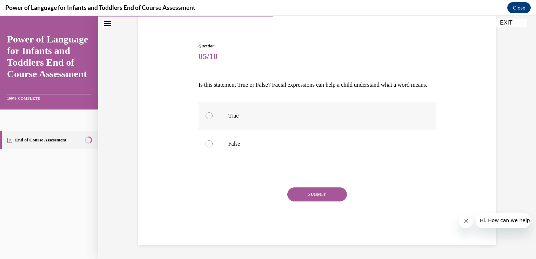
click at [205, 121] on label "True" at bounding box center [316, 116] width 237 height 28
click at [205, 119] on input "True" at bounding box center [208, 115] width 7 height 7
radio input "true"
click at [306, 189] on button "SUBMIT" at bounding box center [317, 194] width 60 height 14
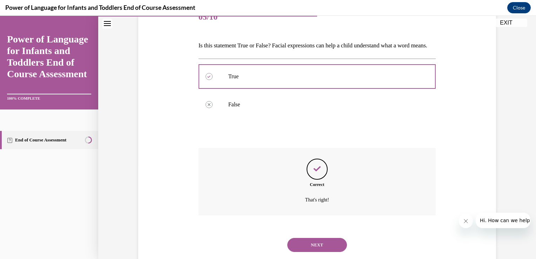
scroll to position [123, 0]
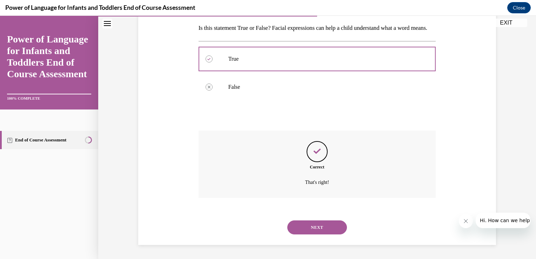
click at [311, 227] on button "NEXT" at bounding box center [317, 227] width 60 height 14
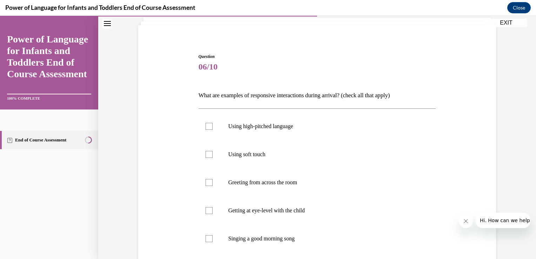
scroll to position [45, 0]
click at [207, 132] on label "Using high-pitched language" at bounding box center [316, 126] width 237 height 28
click at [207, 129] on input "Using high-pitched language" at bounding box center [208, 125] width 7 height 7
checkbox input "true"
click at [209, 158] on label "Using soft touch" at bounding box center [316, 154] width 237 height 28
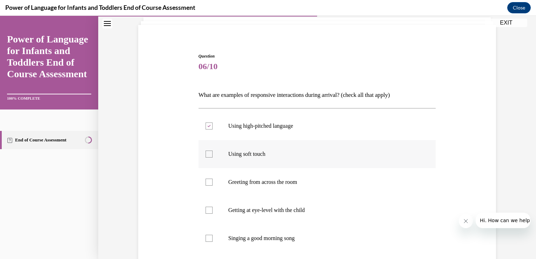
click at [209, 157] on input "Using soft touch" at bounding box center [208, 153] width 7 height 7
checkbox input "true"
click at [209, 186] on label "Greeting from across the room" at bounding box center [316, 182] width 237 height 28
click at [209, 185] on input "Greeting from across the room" at bounding box center [208, 181] width 7 height 7
checkbox input "true"
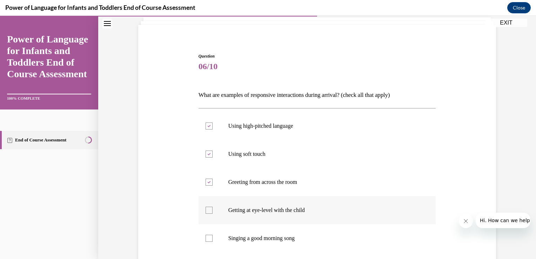
click at [206, 212] on div at bounding box center [208, 210] width 7 height 7
click at [206, 212] on input "Getting at eye-level with the child" at bounding box center [208, 210] width 7 height 7
checkbox input "true"
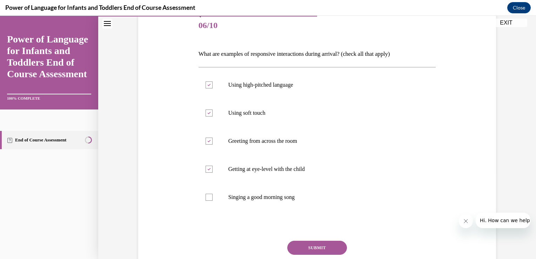
click at [296, 251] on button "SUBMIT" at bounding box center [317, 248] width 60 height 14
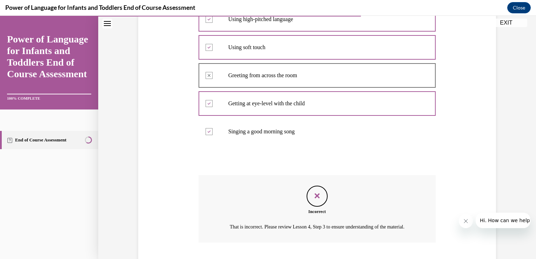
scroll to position [203, 0]
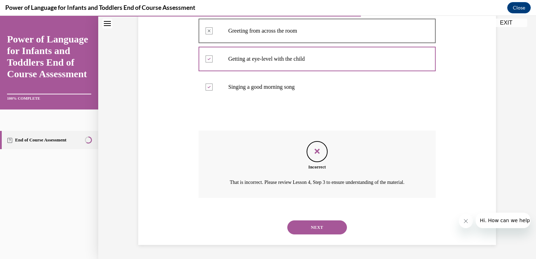
click at [302, 228] on button "NEXT" at bounding box center [317, 227] width 60 height 14
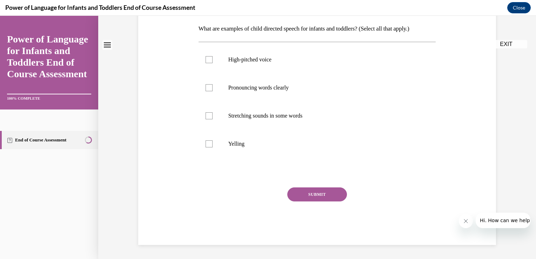
scroll to position [0, 0]
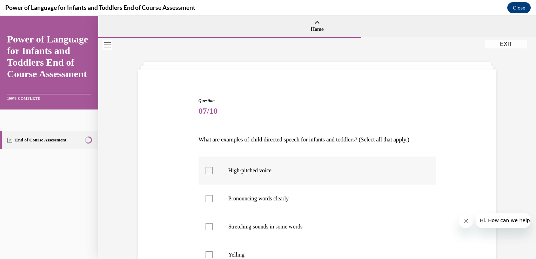
click at [207, 170] on div at bounding box center [208, 170] width 7 height 7
click at [207, 170] on input "High-pitched voice" at bounding box center [208, 170] width 7 height 7
checkbox input "true"
click at [207, 203] on label "Pronouncing words clearly" at bounding box center [316, 198] width 237 height 28
click at [207, 202] on input "Pronouncing words clearly" at bounding box center [208, 198] width 7 height 7
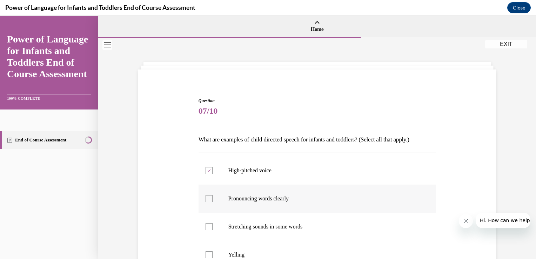
checkbox input "true"
click at [206, 230] on label "Stretching sounds in some words" at bounding box center [316, 226] width 237 height 28
click at [206, 230] on input "Stretching sounds in some words" at bounding box center [208, 226] width 7 height 7
checkbox input "true"
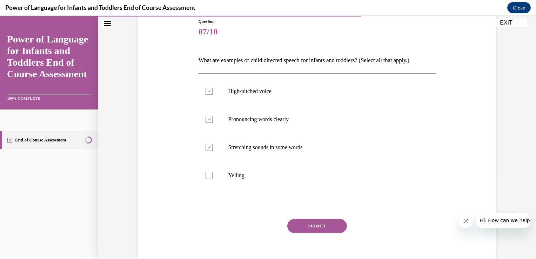
click at [311, 227] on button "SUBMIT" at bounding box center [317, 226] width 60 height 14
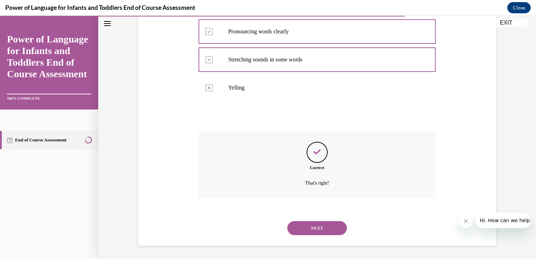
scroll to position [167, 0]
click at [324, 228] on button "NEXT" at bounding box center [317, 228] width 60 height 14
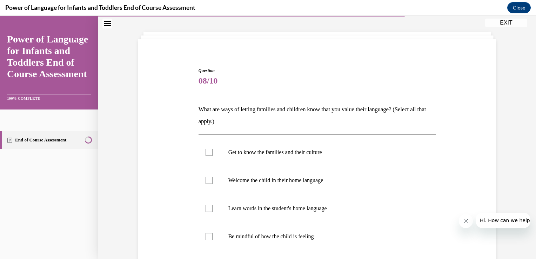
scroll to position [61, 0]
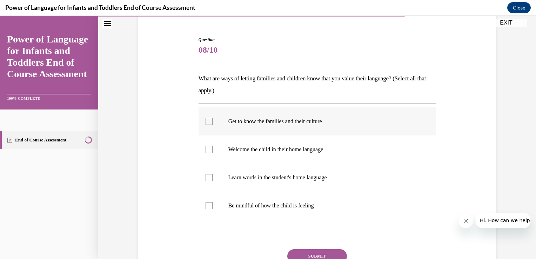
click at [206, 124] on div at bounding box center [208, 121] width 7 height 7
click at [206, 124] on input "Get to know the families and their culture" at bounding box center [208, 121] width 7 height 7
checkbox input "true"
click at [208, 146] on div at bounding box center [208, 149] width 7 height 7
click at [208, 146] on input "Welcome the child in their home language" at bounding box center [208, 149] width 7 height 7
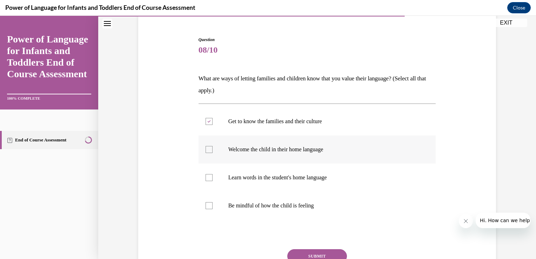
checkbox input "true"
click at [207, 180] on div at bounding box center [208, 177] width 7 height 7
click at [207, 180] on input "Learn words in the student's home language" at bounding box center [208, 177] width 7 height 7
checkbox input "true"
click at [207, 212] on label "Be mindful of how the child is feeling" at bounding box center [316, 205] width 237 height 28
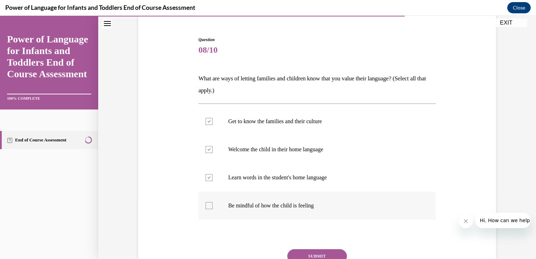
click at [207, 209] on input "Be mindful of how the child is feeling" at bounding box center [208, 205] width 7 height 7
checkbox input "true"
click at [306, 250] on button "SUBMIT" at bounding box center [317, 256] width 60 height 14
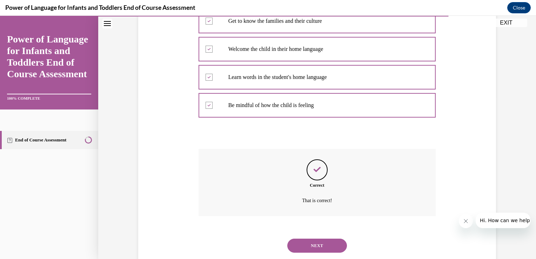
scroll to position [179, 0]
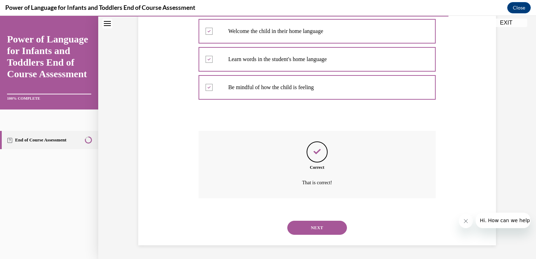
click at [306, 232] on button "NEXT" at bounding box center [317, 228] width 60 height 14
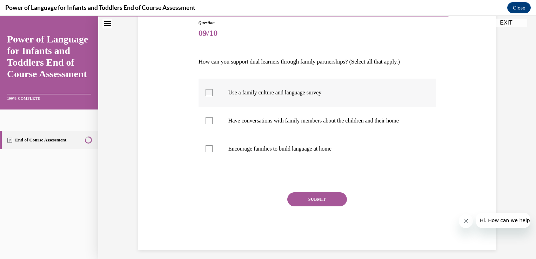
click at [206, 94] on div at bounding box center [208, 92] width 7 height 7
click at [206, 94] on input "Use a family culture and language survey" at bounding box center [208, 92] width 7 height 7
checkbox input "true"
click at [212, 114] on label "Have conversations with family members about the children and their home" at bounding box center [316, 121] width 237 height 28
click at [212, 117] on input "Have conversations with family members about the children and their home" at bounding box center [208, 120] width 7 height 7
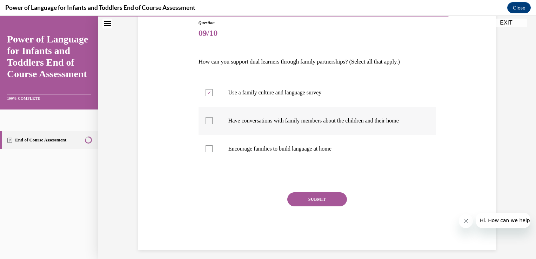
checkbox input "true"
click at [207, 150] on div at bounding box center [208, 148] width 7 height 7
click at [207, 150] on input "Encourage families to build language at home" at bounding box center [208, 148] width 7 height 7
checkbox input "true"
click at [312, 198] on button "SUBMIT" at bounding box center [317, 199] width 60 height 14
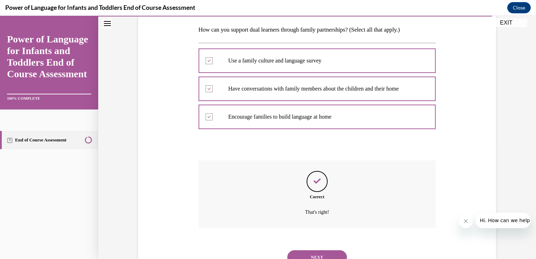
scroll to position [139, 0]
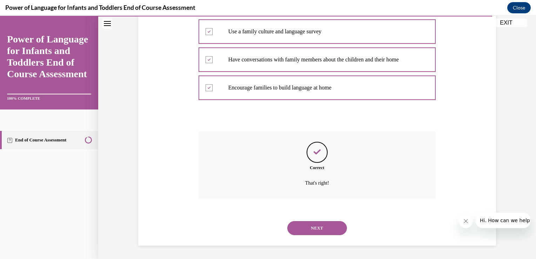
click at [300, 225] on button "NEXT" at bounding box center [317, 228] width 60 height 14
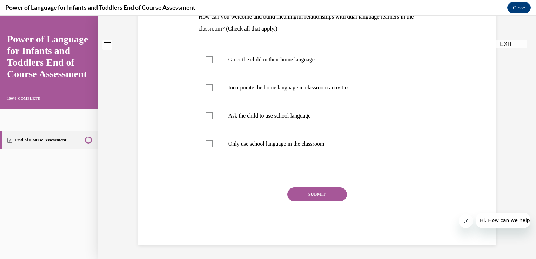
scroll to position [0, 0]
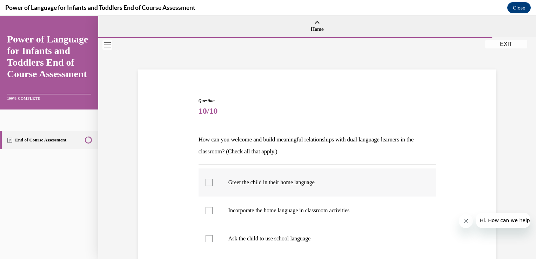
click at [209, 181] on div at bounding box center [208, 182] width 7 height 7
click at [209, 181] on input "Greet the child in their home language" at bounding box center [208, 182] width 7 height 7
checkbox input "true"
click at [207, 208] on div at bounding box center [208, 210] width 7 height 7
click at [207, 208] on input "Incorporate the home language in classroom activities" at bounding box center [208, 210] width 7 height 7
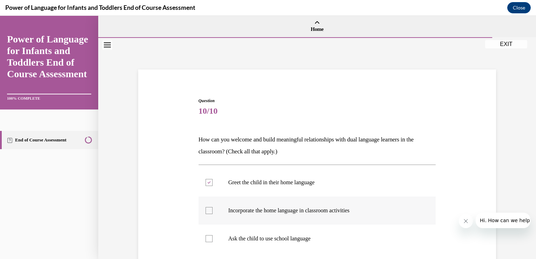
checkbox input "true"
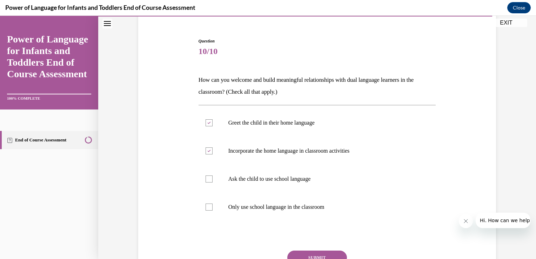
click at [296, 252] on button "SUBMIT" at bounding box center [317, 257] width 60 height 14
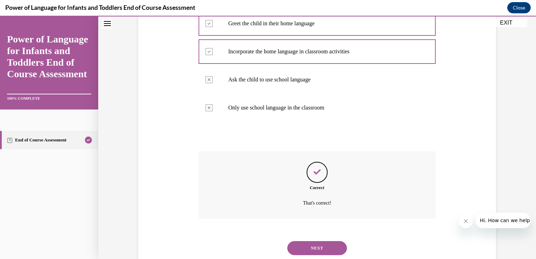
scroll to position [179, 0]
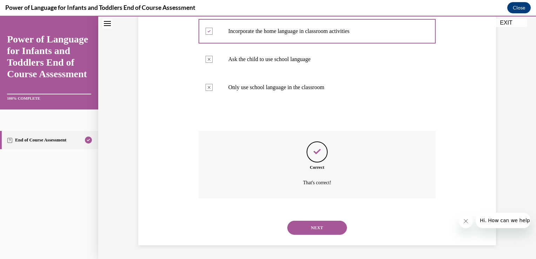
click at [299, 228] on button "NEXT" at bounding box center [317, 228] width 60 height 14
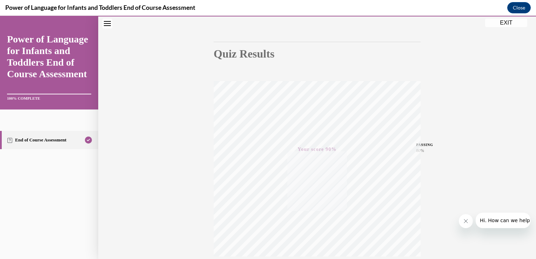
scroll to position [116, 0]
click at [504, 24] on button "EXIT" at bounding box center [506, 23] width 42 height 8
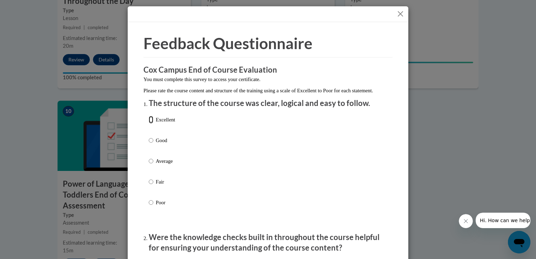
click at [149, 123] on input "Excellent" at bounding box center [151, 120] width 5 height 8
radio input "true"
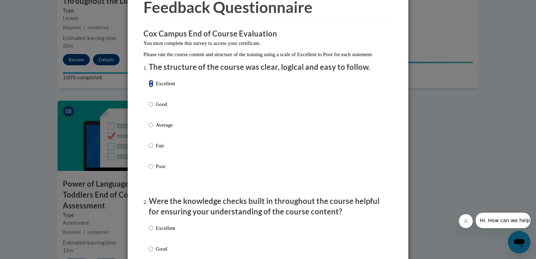
scroll to position [46, 0]
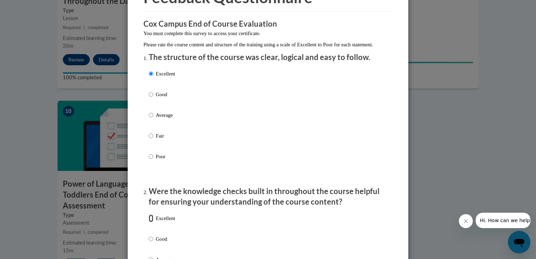
click at [149, 222] on input "Excellent" at bounding box center [151, 218] width 5 height 8
radio input "true"
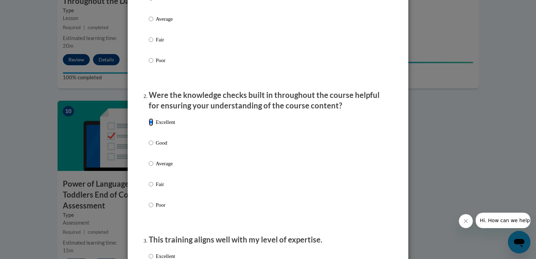
scroll to position [196, 0]
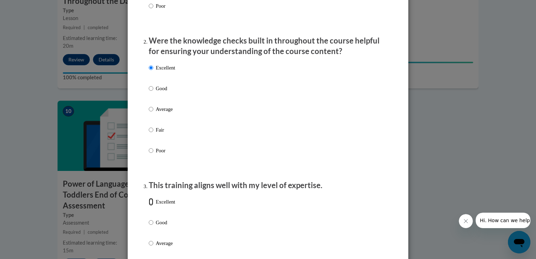
click at [149, 205] on input "Excellent" at bounding box center [151, 202] width 5 height 8
radio input "true"
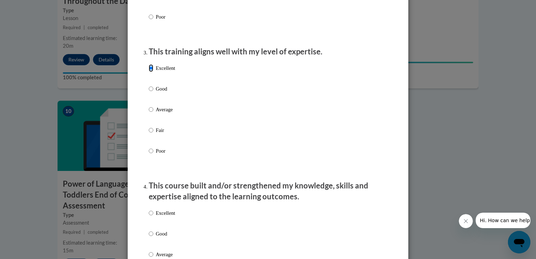
scroll to position [349, 0]
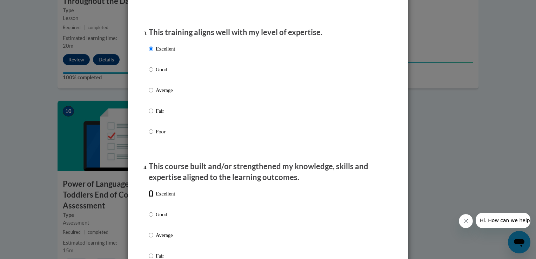
click at [149, 197] on input "Excellent" at bounding box center [151, 194] width 5 height 8
radio input "true"
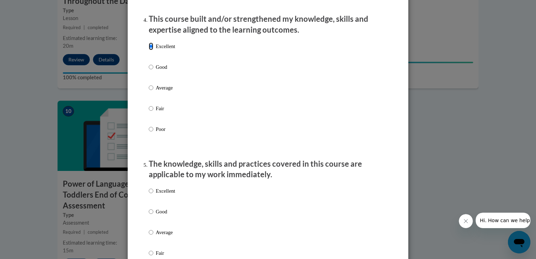
scroll to position [517, 0]
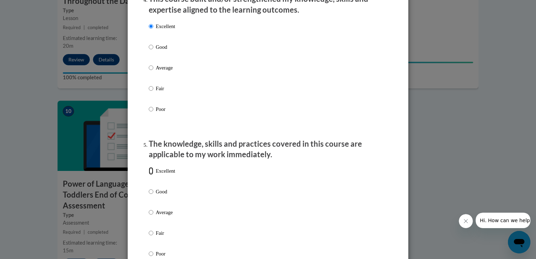
click at [149, 175] on input "Excellent" at bounding box center [151, 171] width 5 height 8
radio input "true"
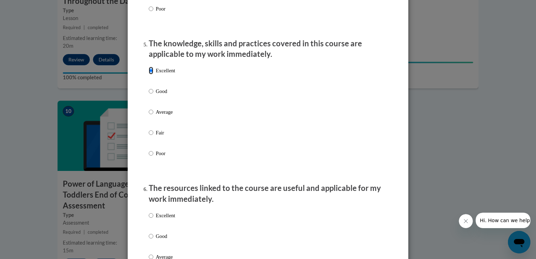
scroll to position [621, 0]
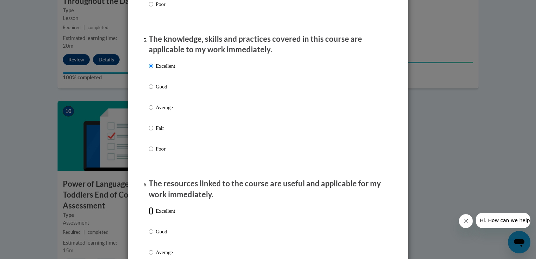
click at [149, 215] on input "Excellent" at bounding box center [151, 211] width 5 height 8
radio input "true"
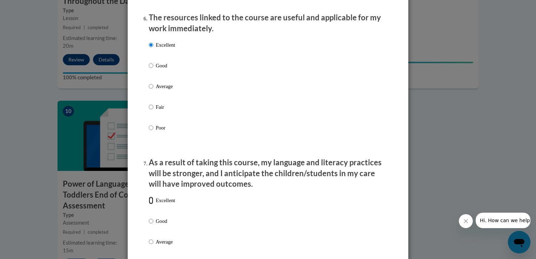
click at [149, 204] on input "Excellent" at bounding box center [151, 200] width 5 height 8
radio input "true"
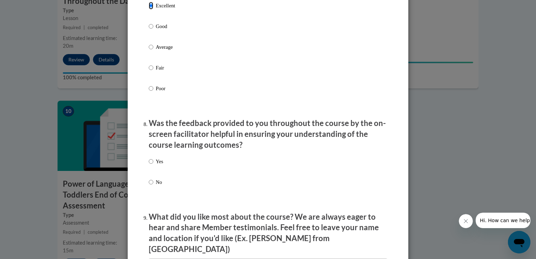
scroll to position [985, 0]
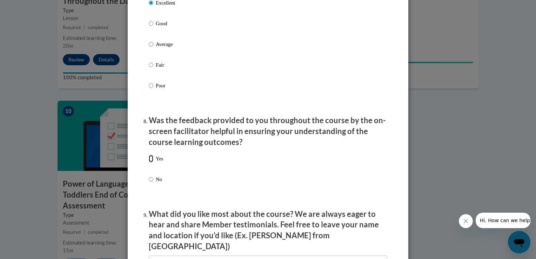
click at [149, 162] on input "Yes" at bounding box center [151, 159] width 5 height 8
radio input "true"
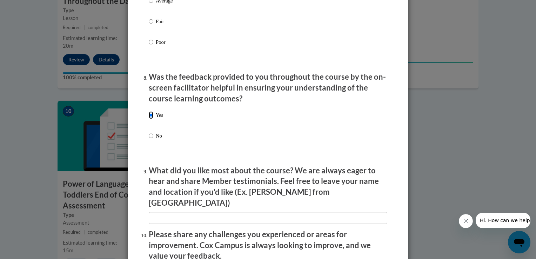
scroll to position [1084, 0]
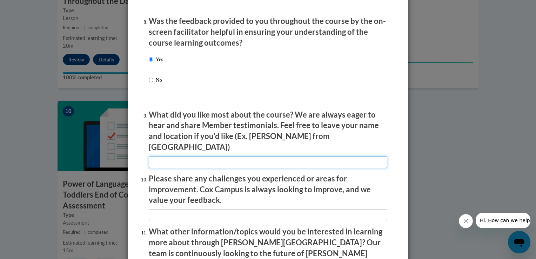
click at [198, 158] on input "textbox" at bounding box center [268, 162] width 238 height 12
type input "all of it"
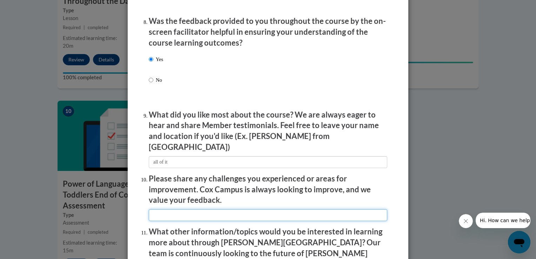
click at [165, 211] on input "textbox" at bounding box center [268, 215] width 238 height 12
type input "r"
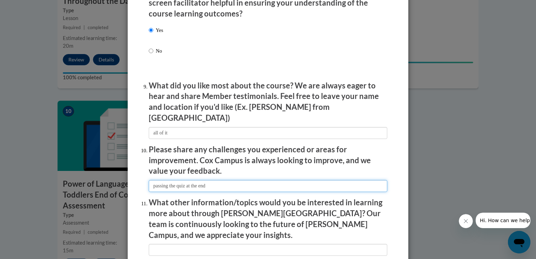
scroll to position [1192, 0]
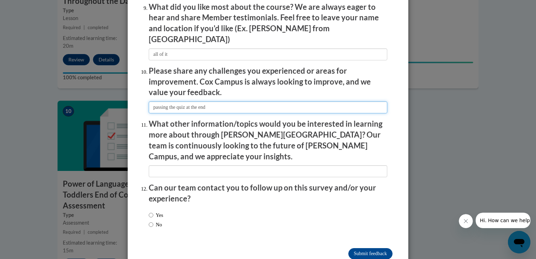
type input "passing the quiz at the end"
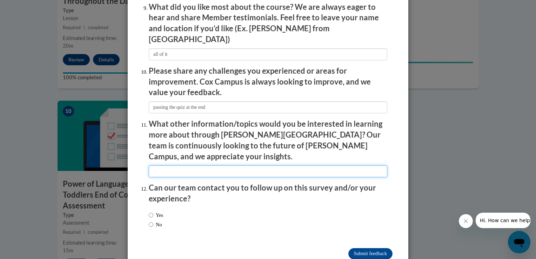
click at [166, 165] on input "textbox" at bounding box center [268, 171] width 238 height 12
type input "topic was good"
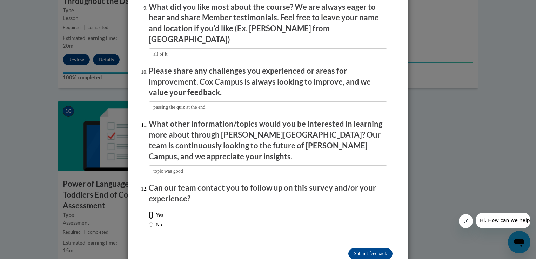
click at [149, 211] on input "Yes" at bounding box center [151, 215] width 5 height 8
radio input "true"
click at [356, 248] on input "Submit feedback" at bounding box center [370, 253] width 44 height 11
